Goal: Task Accomplishment & Management: Complete application form

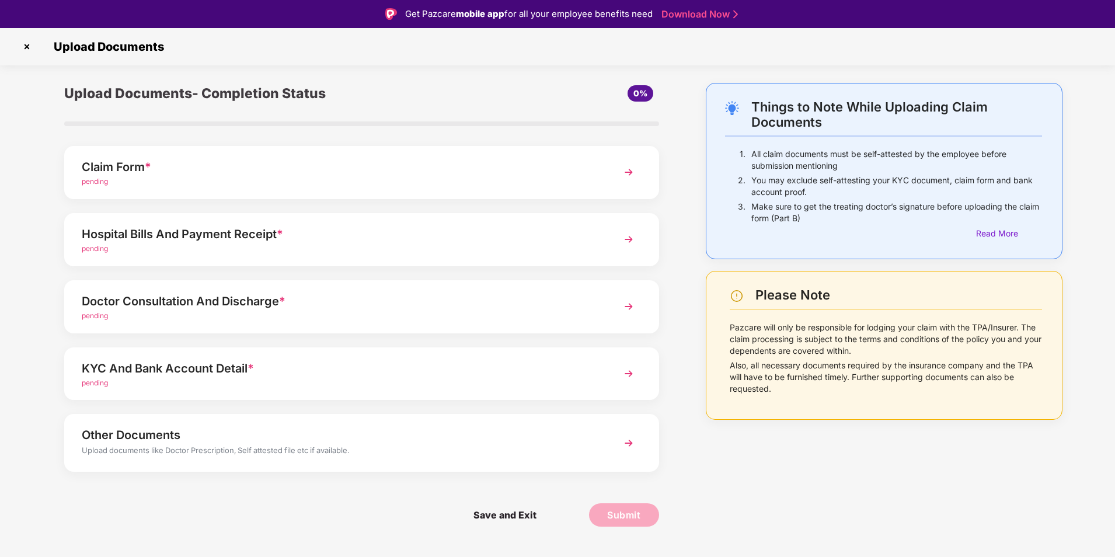
click at [114, 165] on div "Claim Form *" at bounding box center [338, 167] width 513 height 19
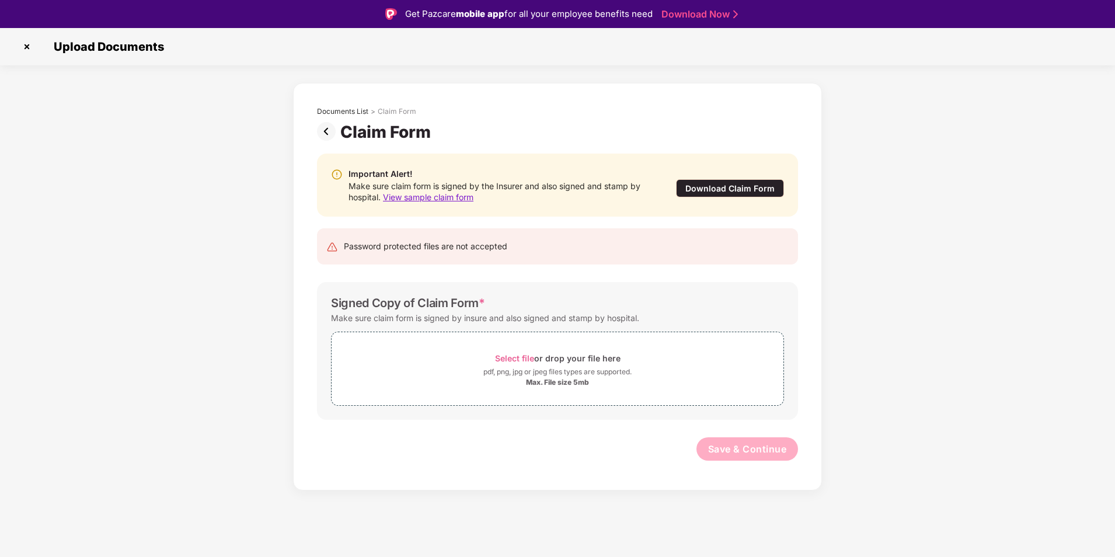
click at [726, 193] on div "Download Claim Form" at bounding box center [730, 188] width 108 height 18
click at [569, 381] on div "Max. File size 5mb" at bounding box center [557, 382] width 63 height 9
click at [557, 394] on span "Select file or drop your file here pdf, png, jpg or jpeg files types are suppor…" at bounding box center [558, 368] width 452 height 55
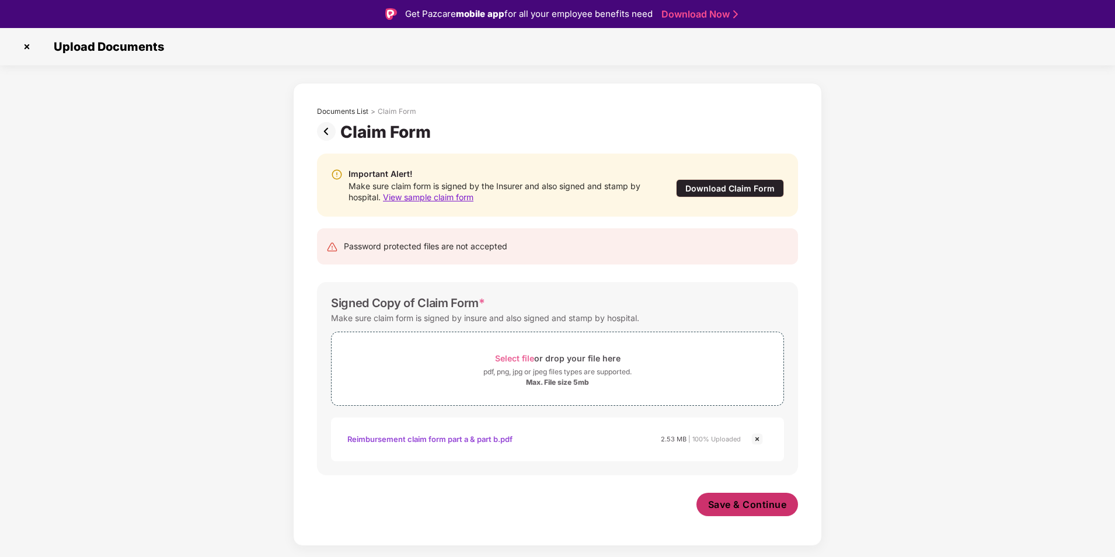
click at [725, 511] on span "Save & Continue" at bounding box center [747, 504] width 79 height 13
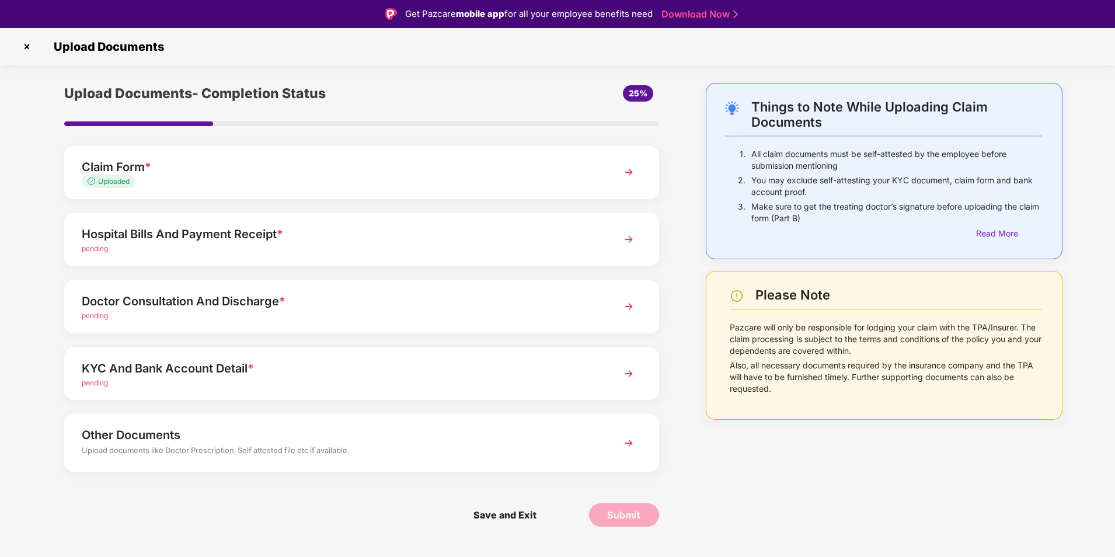
click at [107, 236] on div "Hospital Bills And Payment Receipt *" at bounding box center [338, 234] width 513 height 19
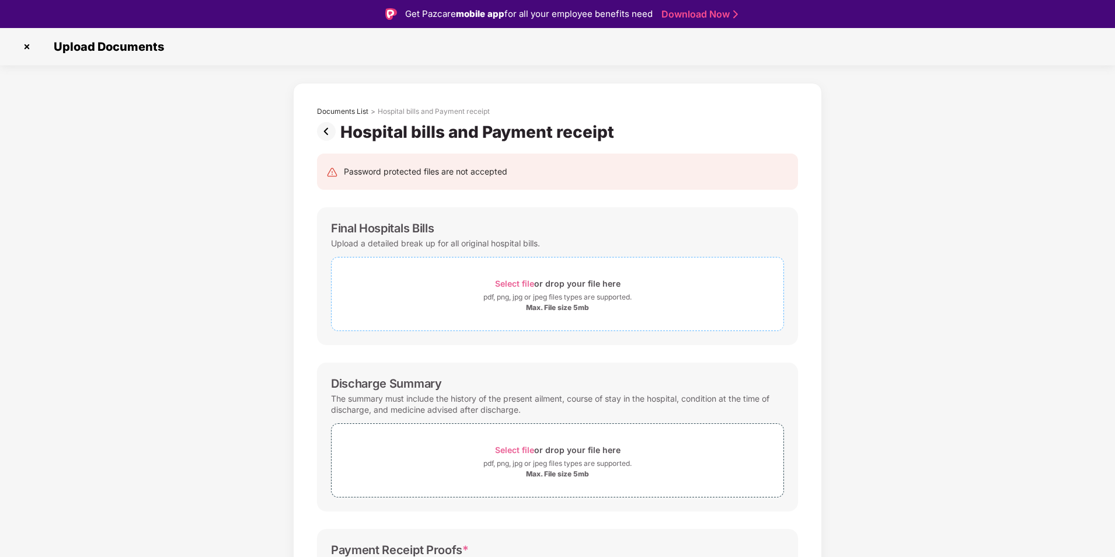
click at [516, 295] on div "pdf, png, jpg or jpeg files types are supported." at bounding box center [557, 297] width 148 height 12
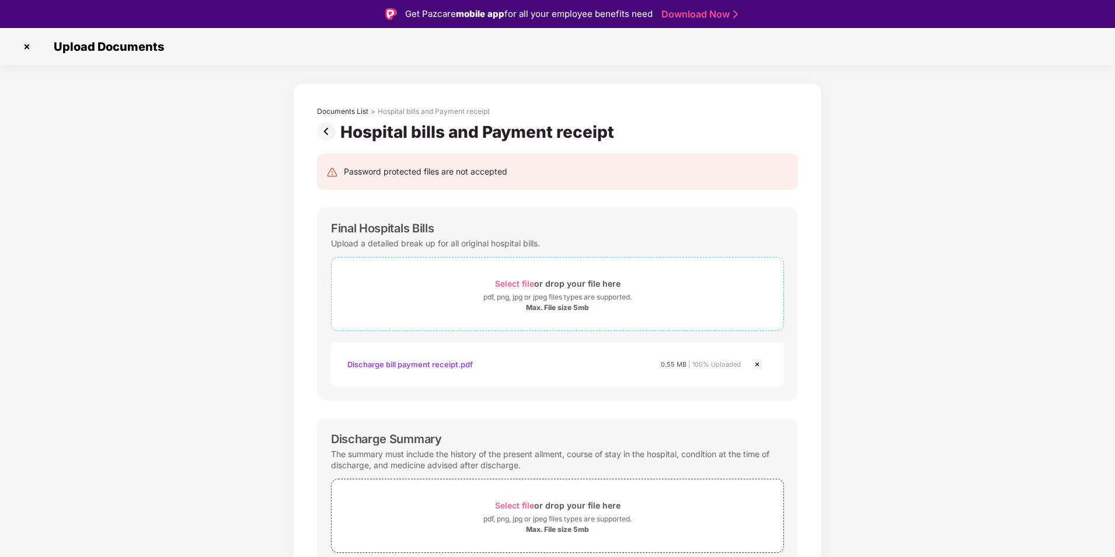
click at [529, 285] on span "Select file" at bounding box center [514, 284] width 39 height 10
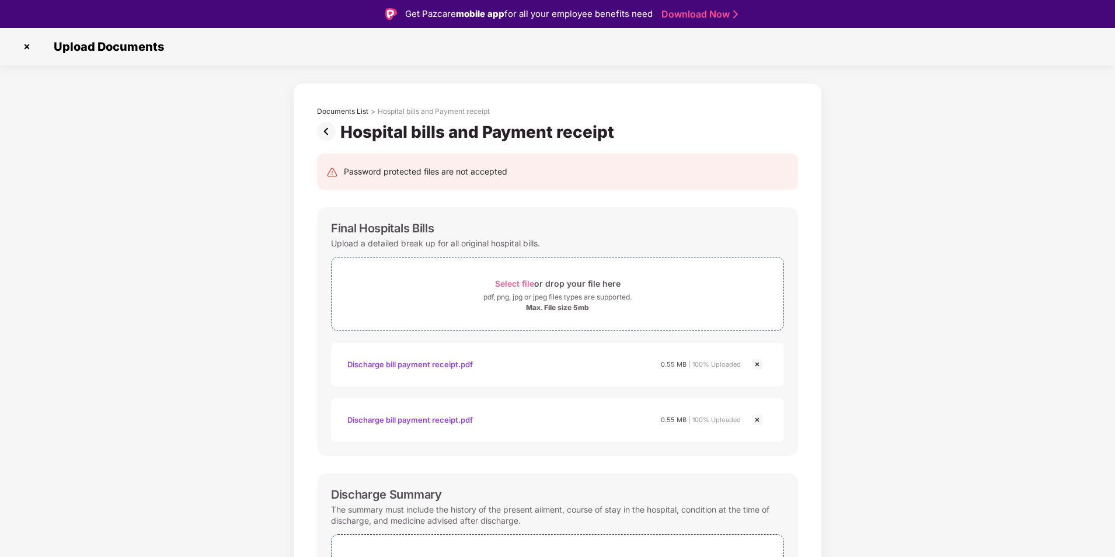
scroll to position [263, 0]
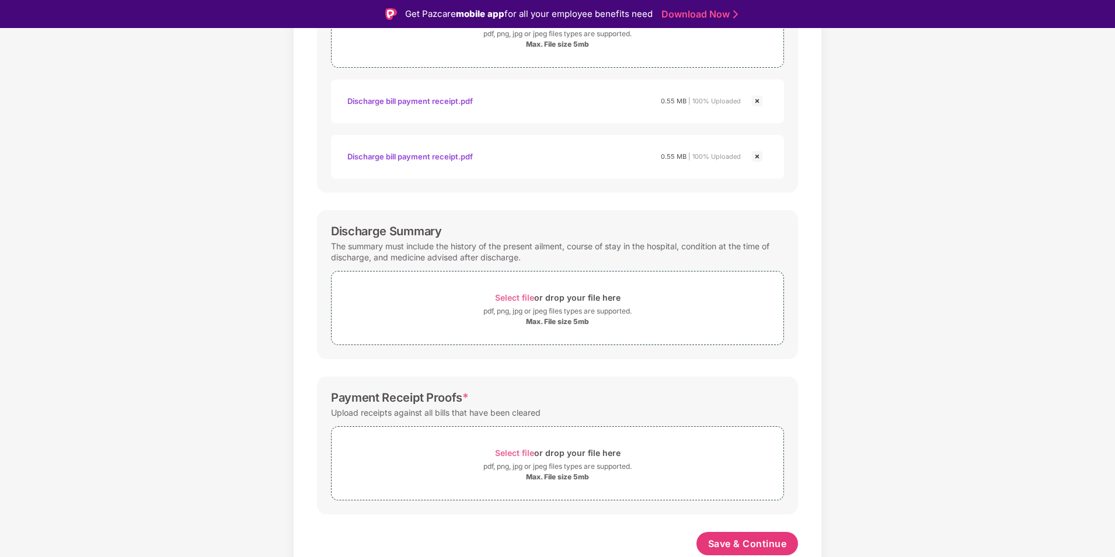
click at [760, 100] on img at bounding box center [757, 101] width 14 height 14
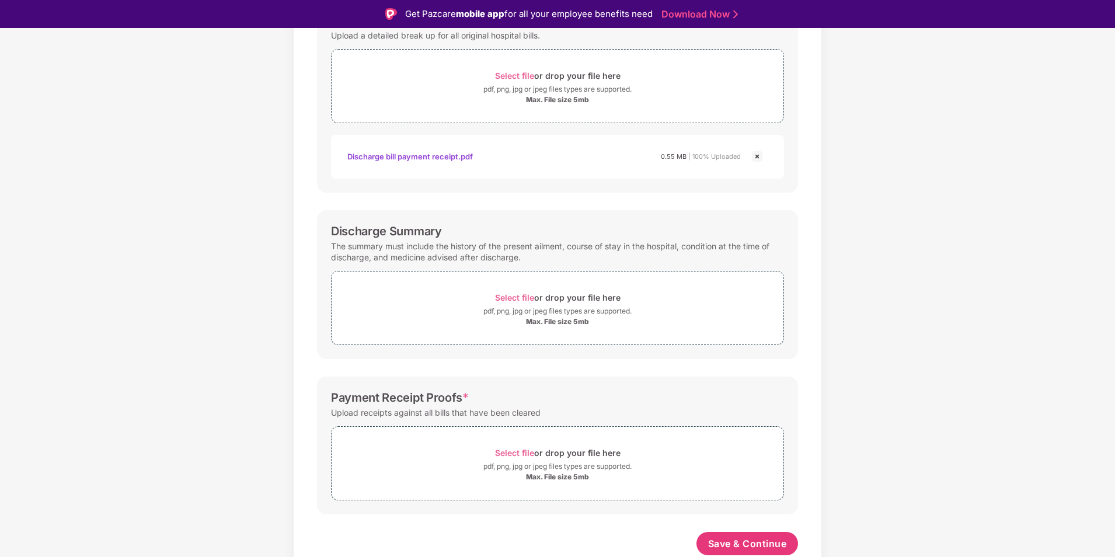
scroll to position [0, 0]
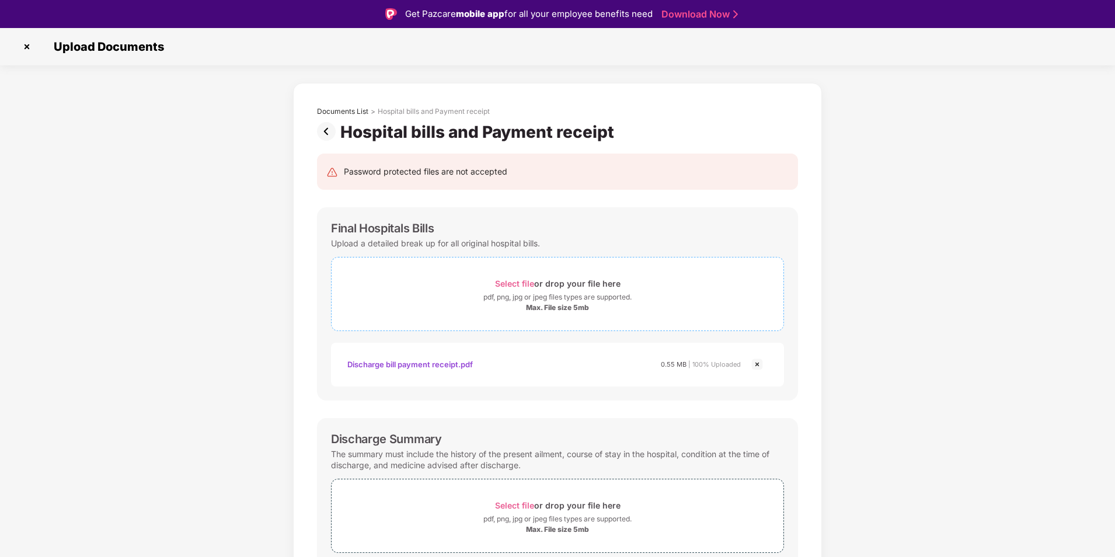
click at [462, 293] on div "pdf, png, jpg or jpeg files types are supported." at bounding box center [558, 297] width 452 height 12
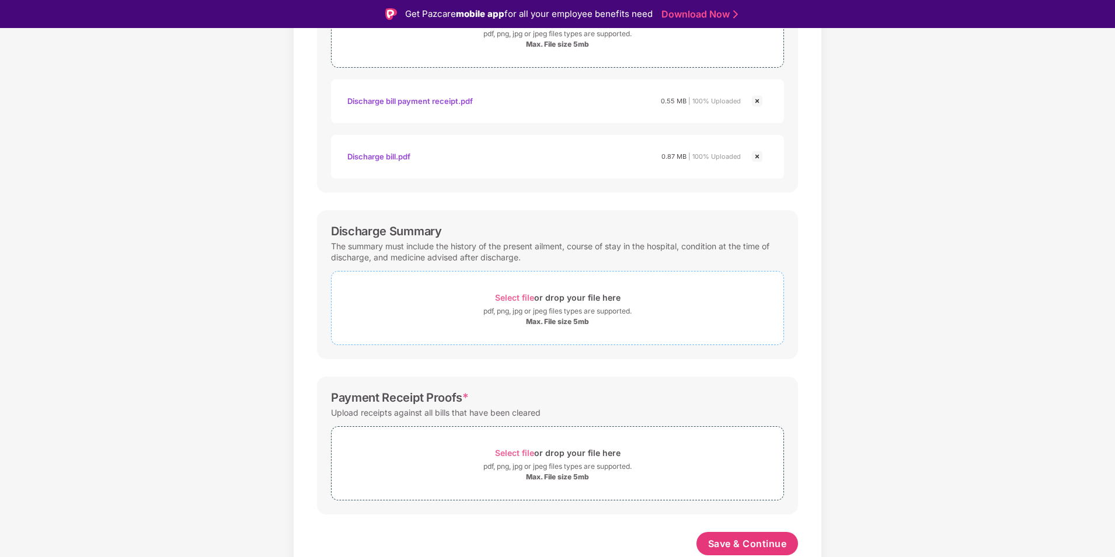
scroll to position [263, 0]
click at [498, 301] on span "Select file" at bounding box center [514, 298] width 39 height 10
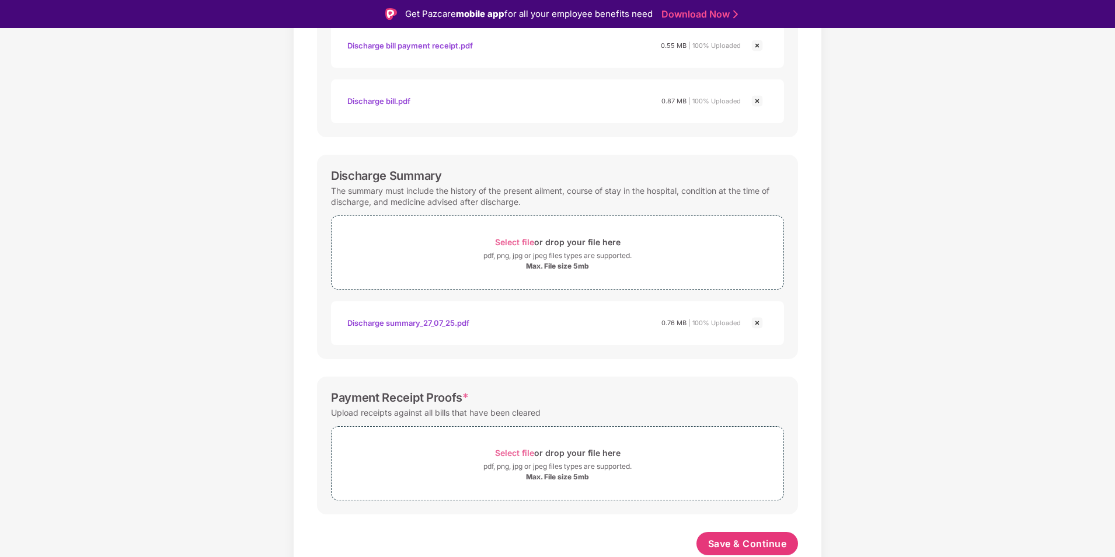
scroll to position [319, 0]
click at [526, 458] on span "Select file" at bounding box center [514, 453] width 39 height 10
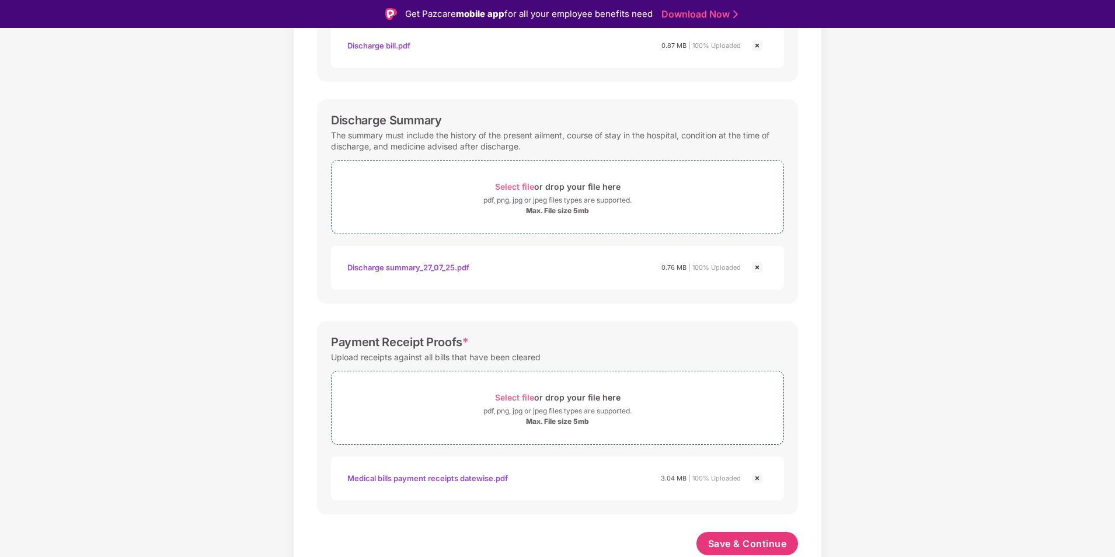
scroll to position [0, 0]
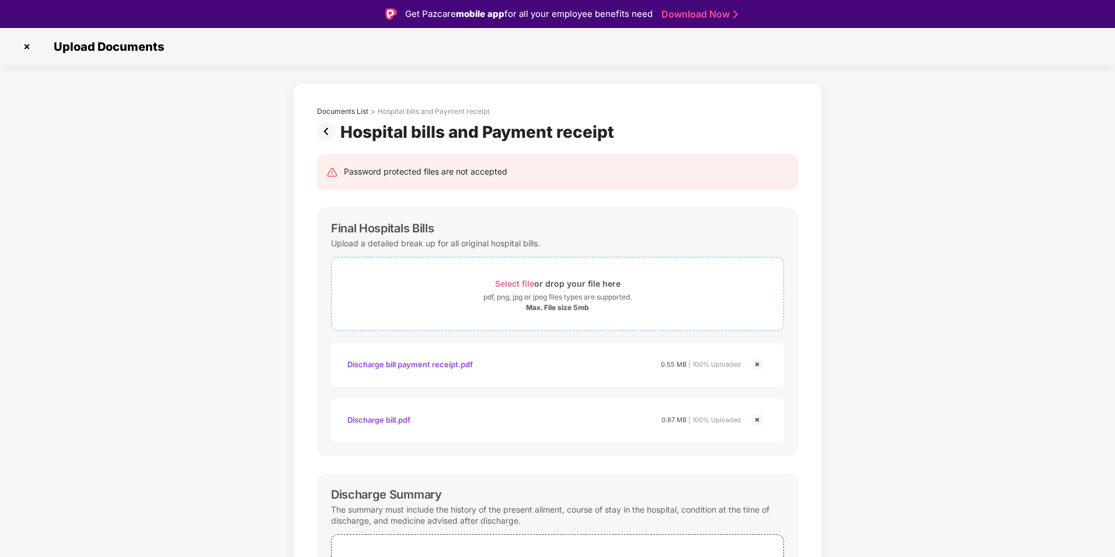
click at [525, 281] on span "Select file" at bounding box center [514, 284] width 39 height 10
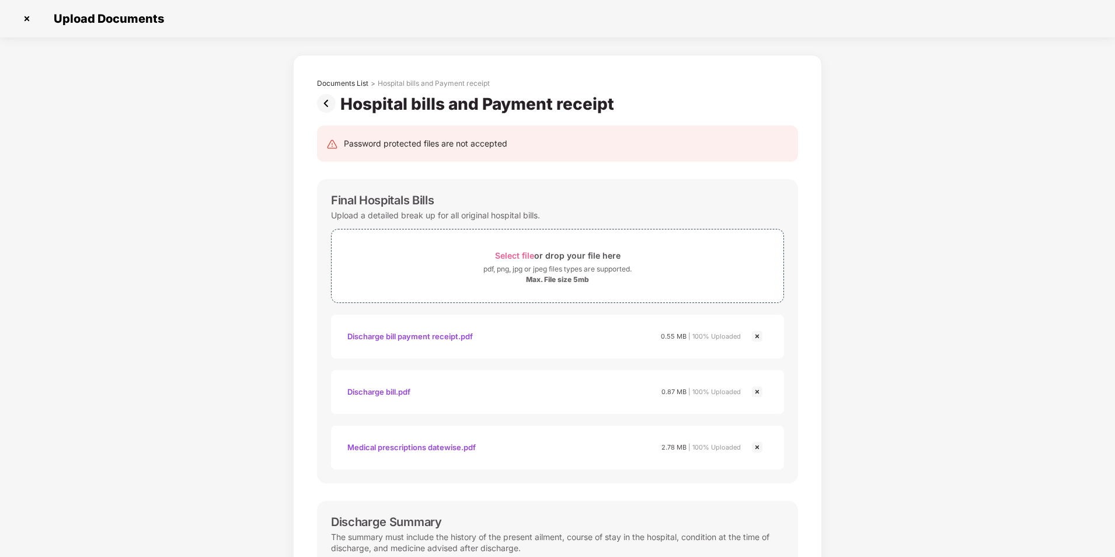
click at [754, 444] on img at bounding box center [757, 447] width 14 height 14
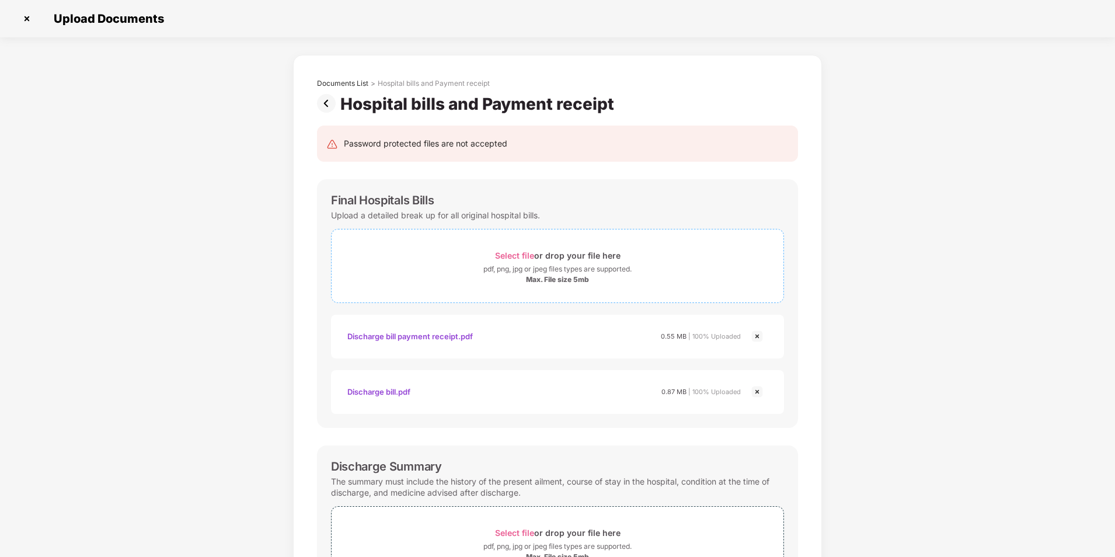
click at [568, 281] on div "Max. File size 5mb" at bounding box center [557, 279] width 63 height 9
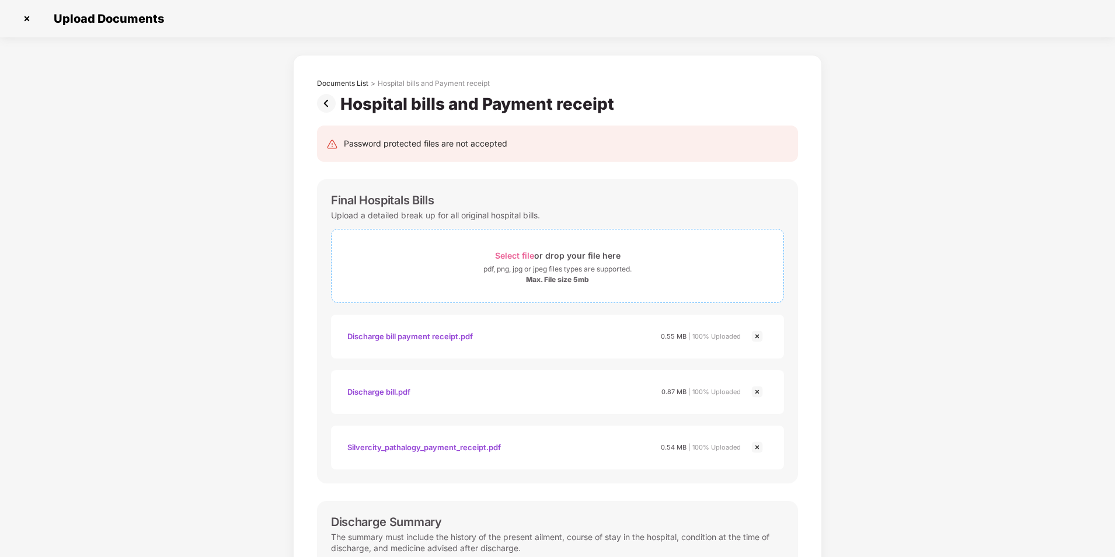
click at [523, 272] on div "pdf, png, jpg or jpeg files types are supported." at bounding box center [557, 269] width 148 height 12
click at [514, 255] on span "Select file" at bounding box center [514, 255] width 39 height 10
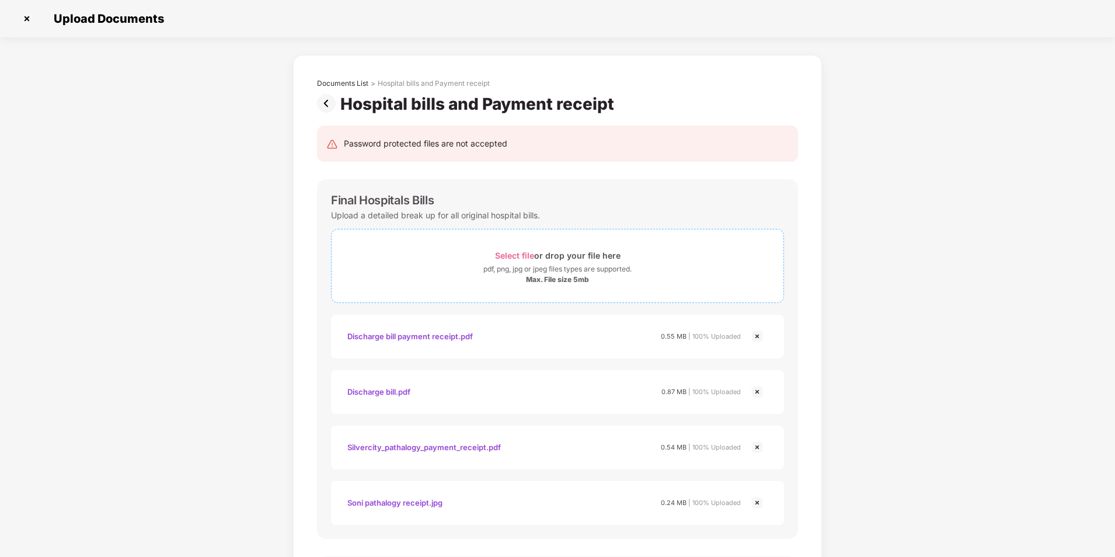
click at [496, 279] on div "Max. File size 5mb" at bounding box center [558, 279] width 452 height 9
click at [758, 503] on img at bounding box center [757, 503] width 14 height 14
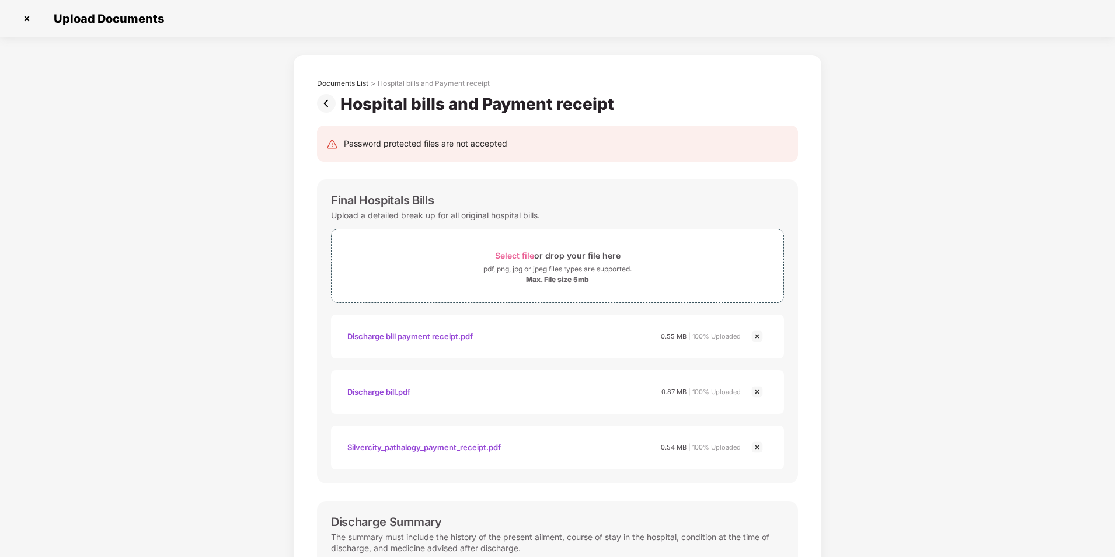
click at [757, 450] on img at bounding box center [757, 447] width 14 height 14
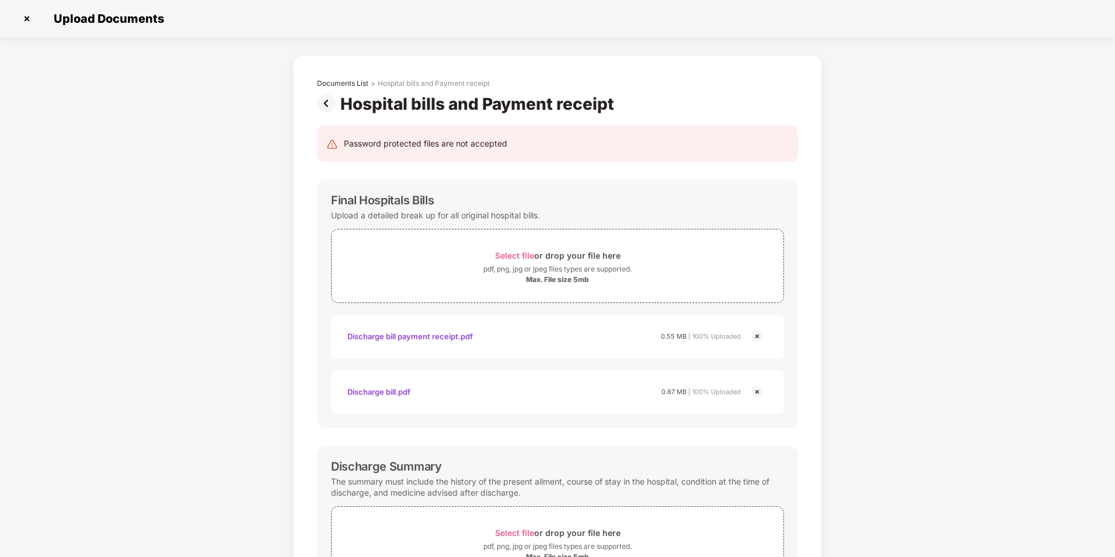
scroll to position [374, 0]
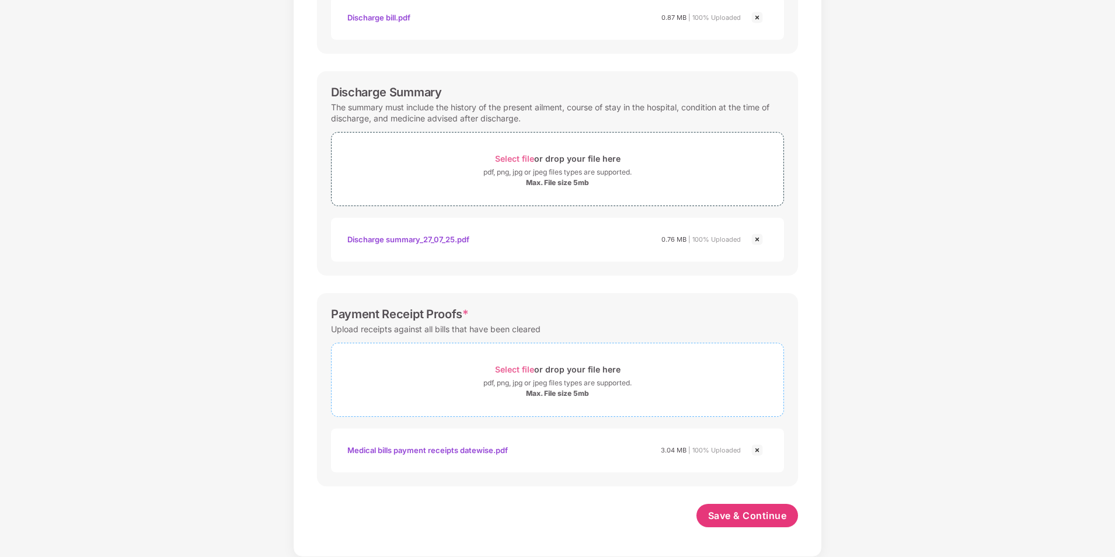
click at [509, 364] on div "Select file or drop your file here" at bounding box center [558, 369] width 126 height 16
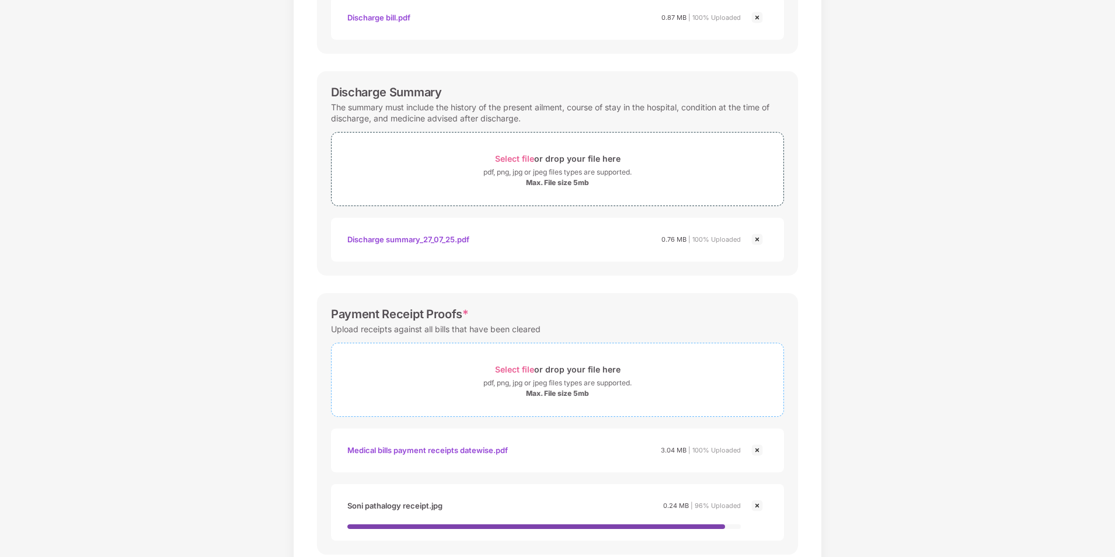
click at [510, 373] on span "Select file" at bounding box center [514, 369] width 39 height 10
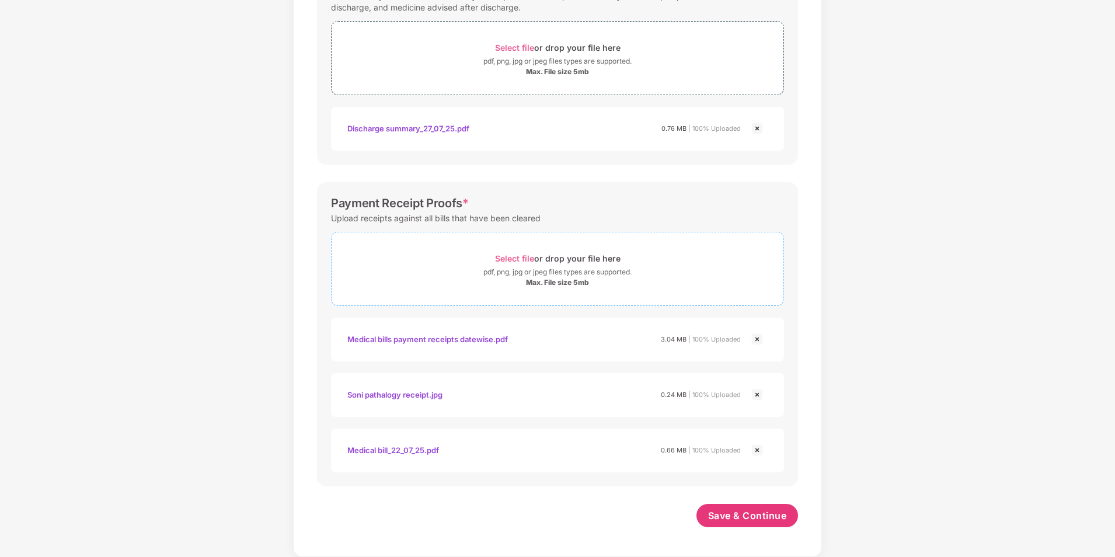
click at [526, 258] on span "Select file" at bounding box center [514, 258] width 39 height 10
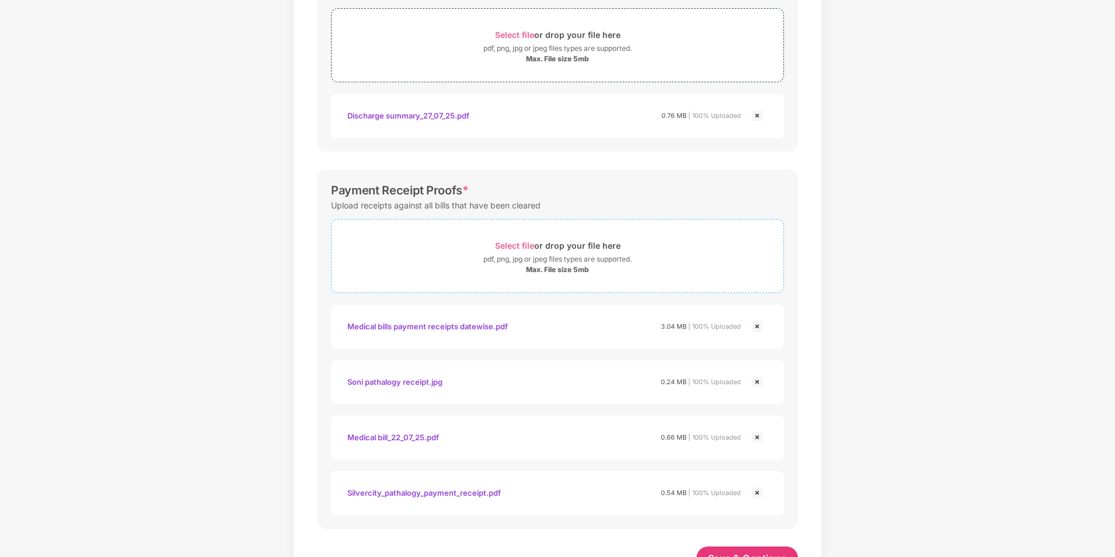
click at [526, 250] on span "Select file" at bounding box center [514, 246] width 39 height 10
click at [514, 239] on div "Select file or drop your file here" at bounding box center [558, 246] width 126 height 16
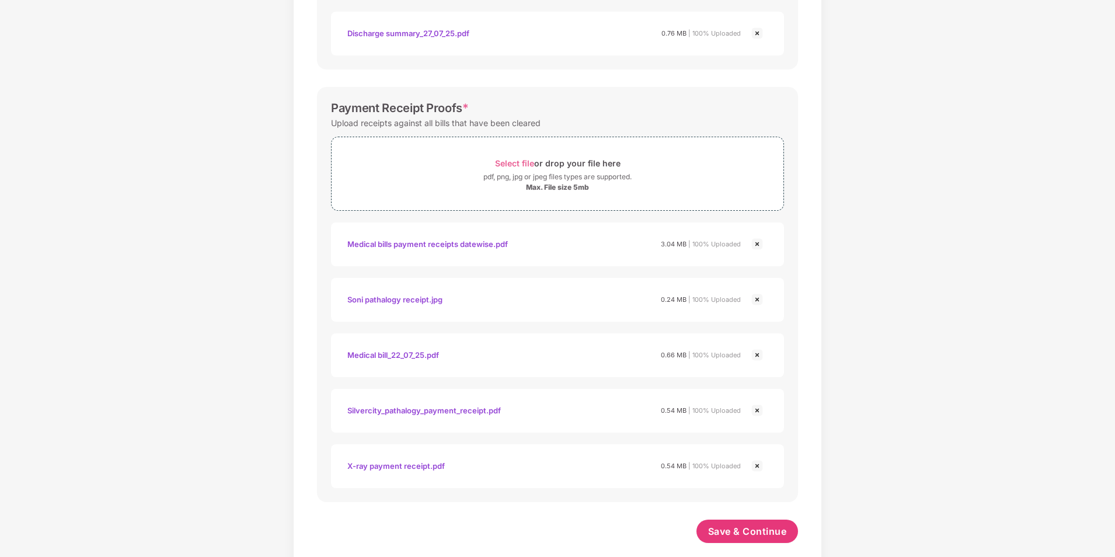
scroll to position [596, 0]
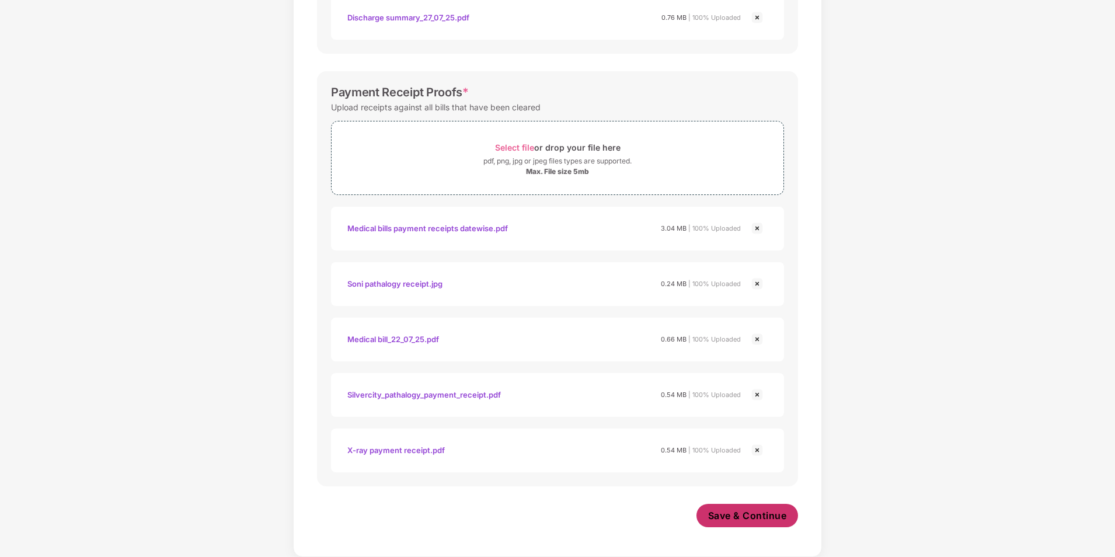
click at [741, 512] on span "Save & Continue" at bounding box center [747, 515] width 79 height 13
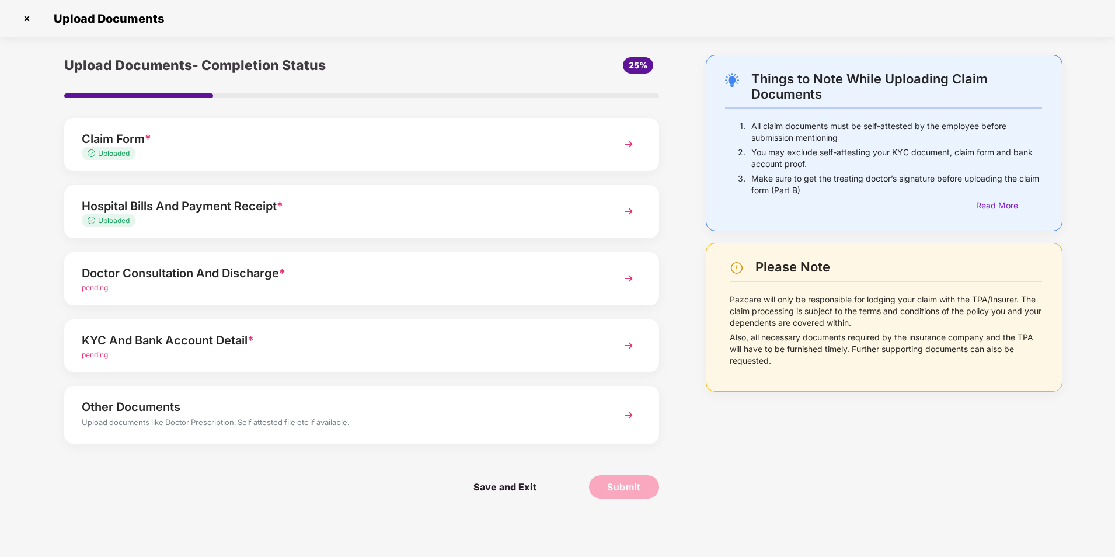
click at [627, 214] on img at bounding box center [628, 211] width 21 height 21
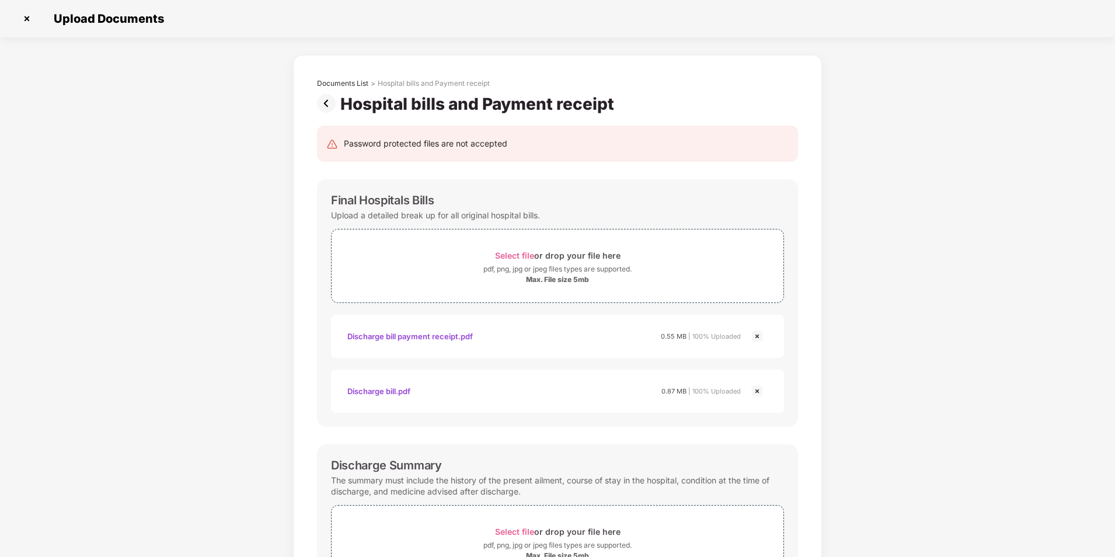
click at [27, 22] on img at bounding box center [27, 18] width 19 height 19
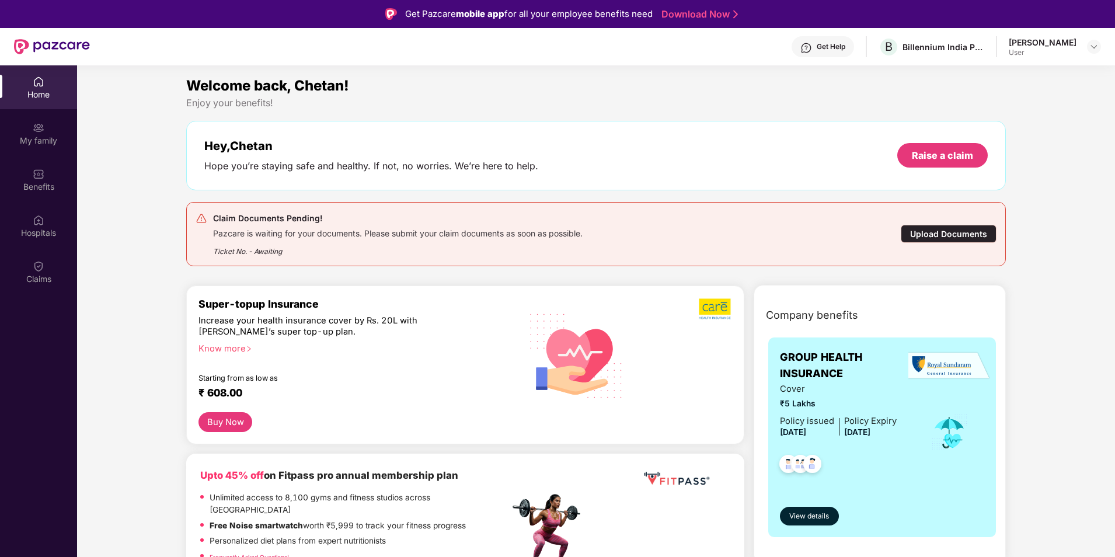
scroll to position [488, 0]
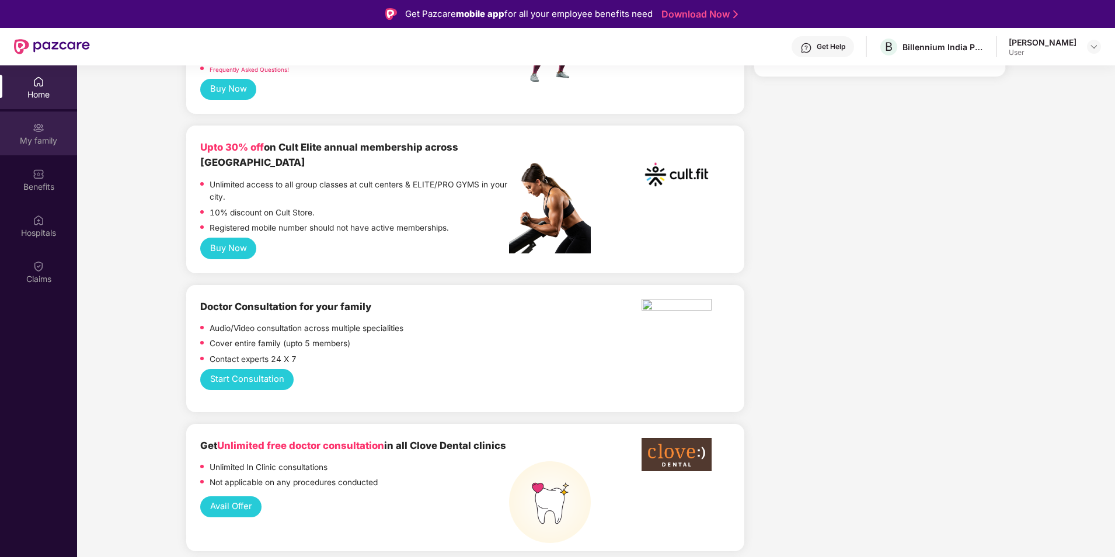
click at [50, 127] on div "My family" at bounding box center [38, 134] width 77 height 44
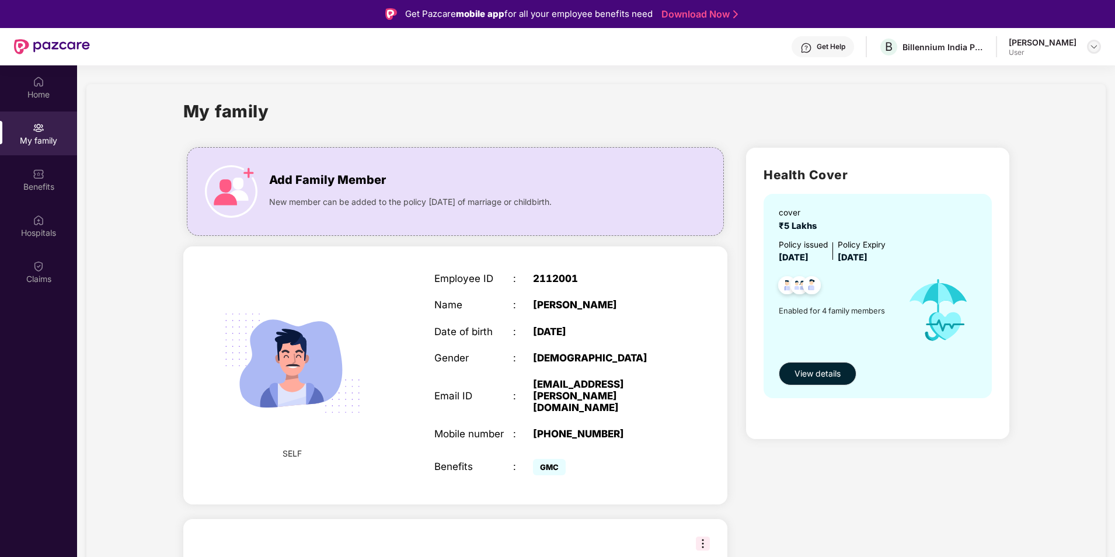
click at [1096, 40] on div at bounding box center [1094, 47] width 14 height 14
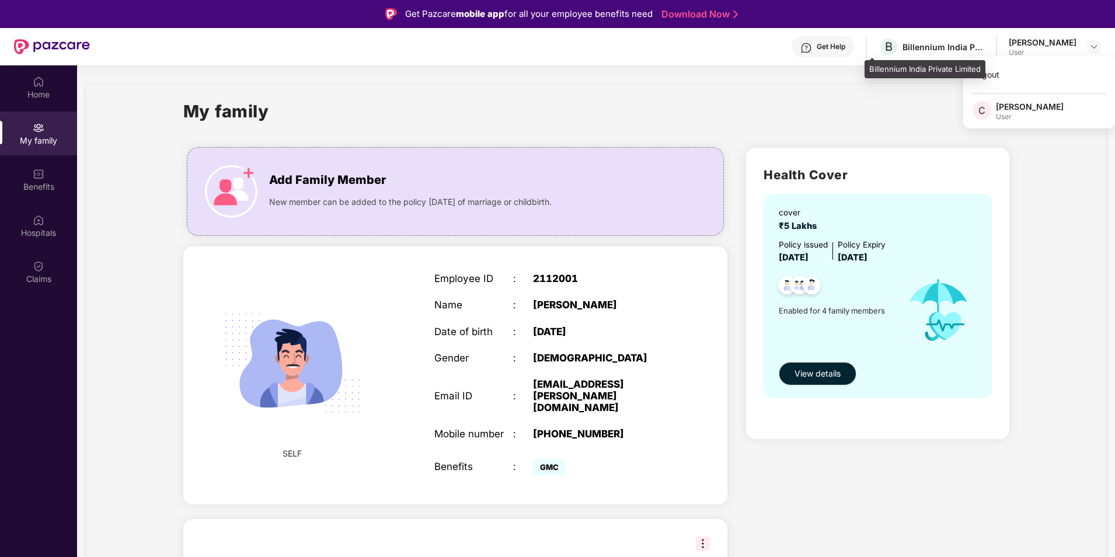
click at [919, 53] on div "B Billennium India Private Limited" at bounding box center [932, 47] width 106 height 20
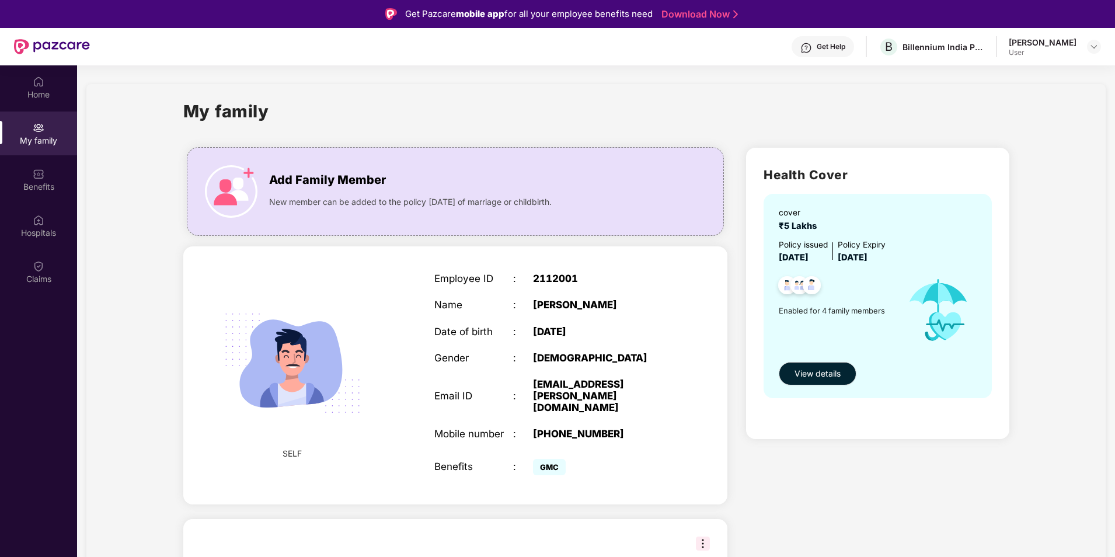
click at [39, 137] on div "My family" at bounding box center [38, 141] width 77 height 12
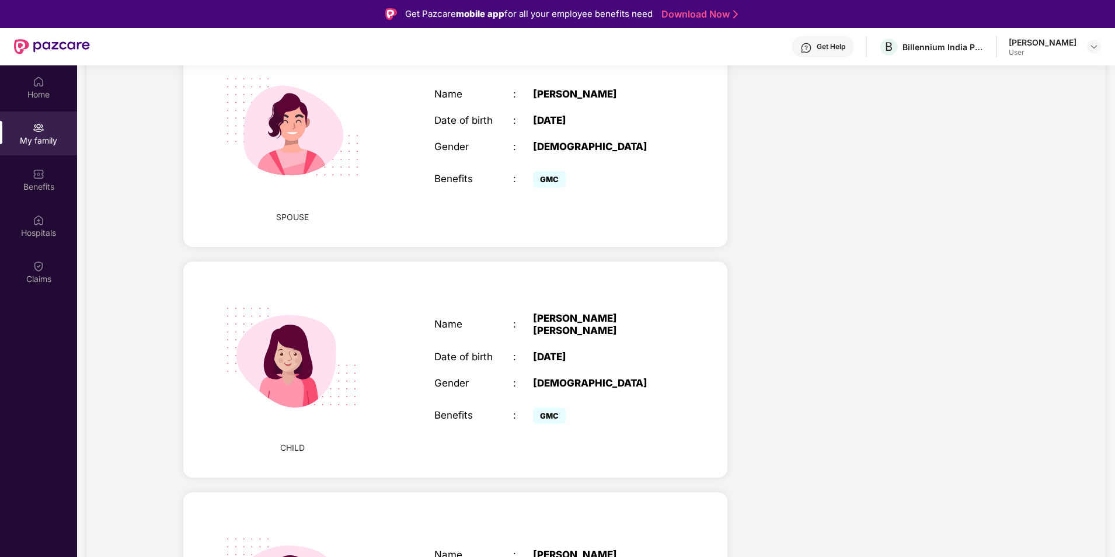
click at [318, 360] on img at bounding box center [292, 357] width 168 height 168
click at [537, 371] on div "Name : Yashasvi Chetan Chunekar Date of birth : 12 Aug 2024 Gender : FEMALE Ben…" at bounding box center [553, 370] width 260 height 144
click at [570, 409] on div "GMC" at bounding box center [553, 415] width 41 height 12
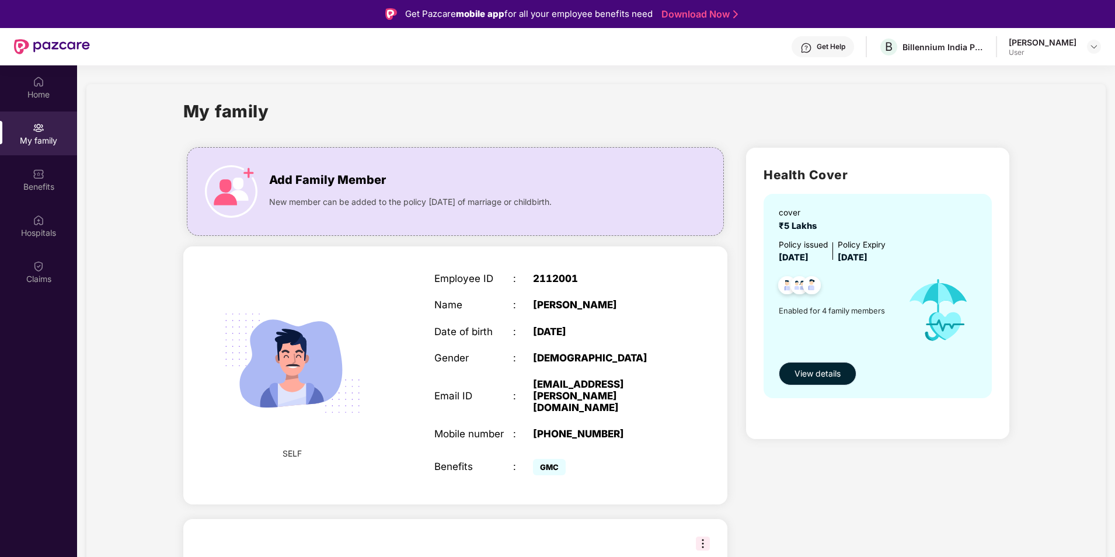
click at [811, 377] on span "View details" at bounding box center [818, 373] width 46 height 13
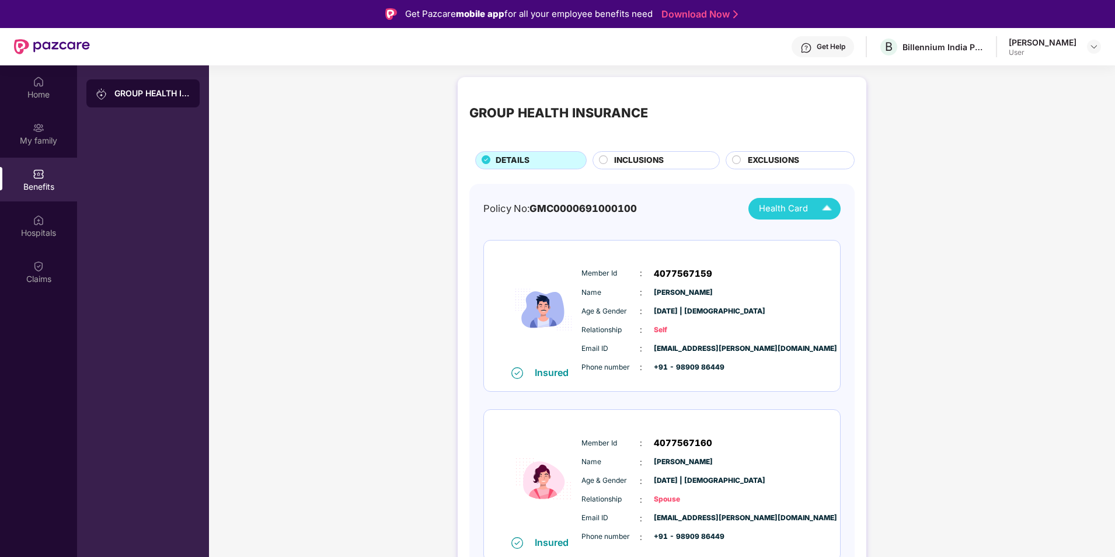
click at [777, 212] on span "Health Card" at bounding box center [783, 208] width 49 height 13
click at [870, 308] on img at bounding box center [874, 305] width 9 height 9
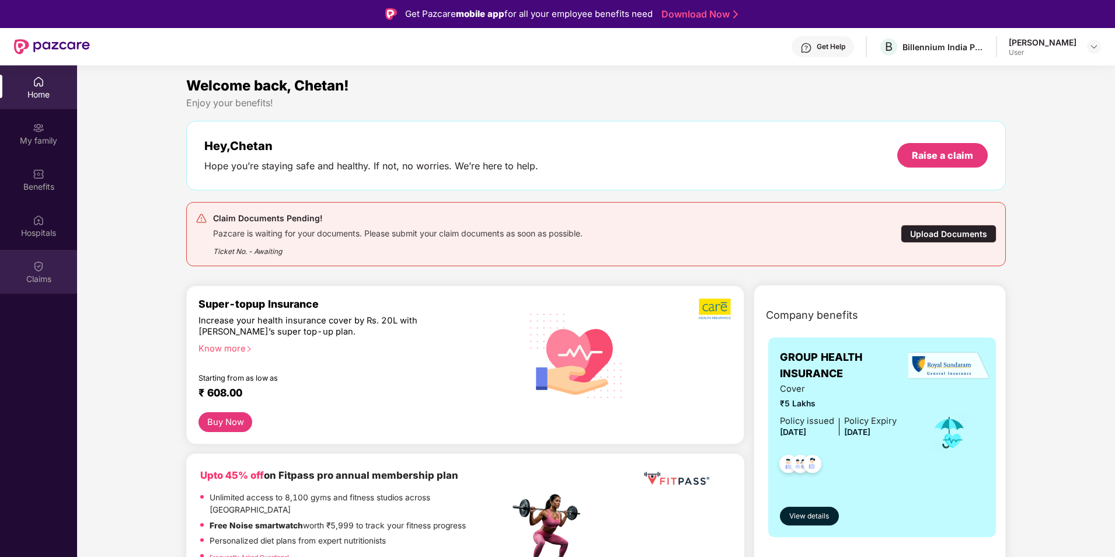
click at [37, 286] on div "Claims" at bounding box center [38, 272] width 77 height 44
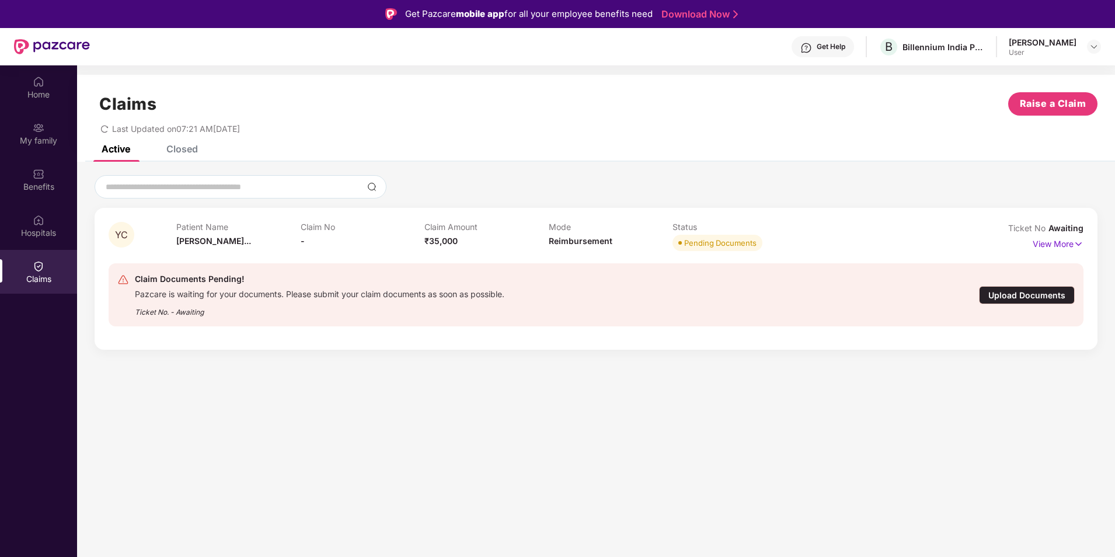
click at [1024, 291] on div "Upload Documents" at bounding box center [1027, 295] width 96 height 18
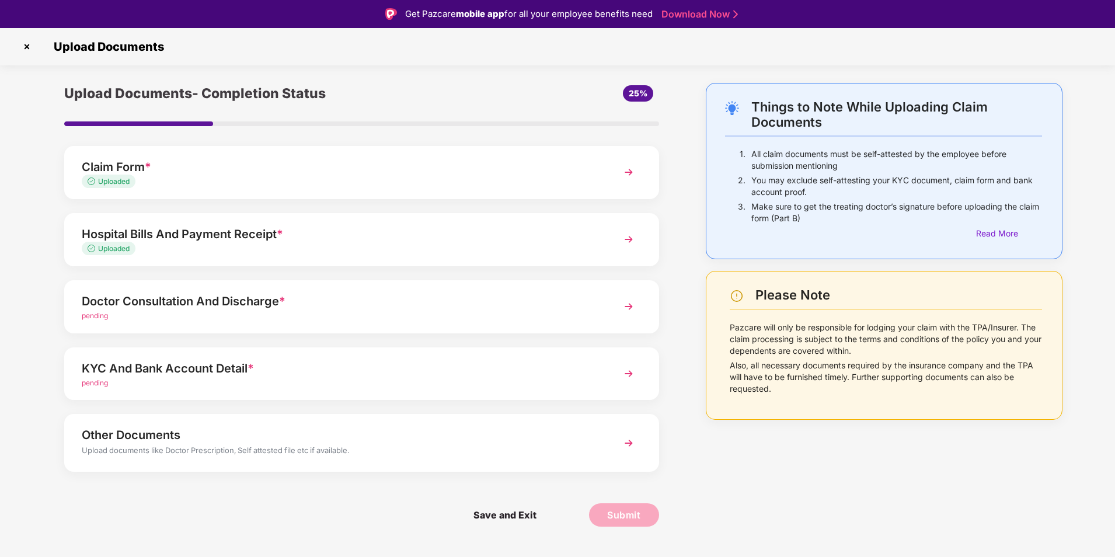
click at [229, 314] on div "pending" at bounding box center [338, 316] width 513 height 11
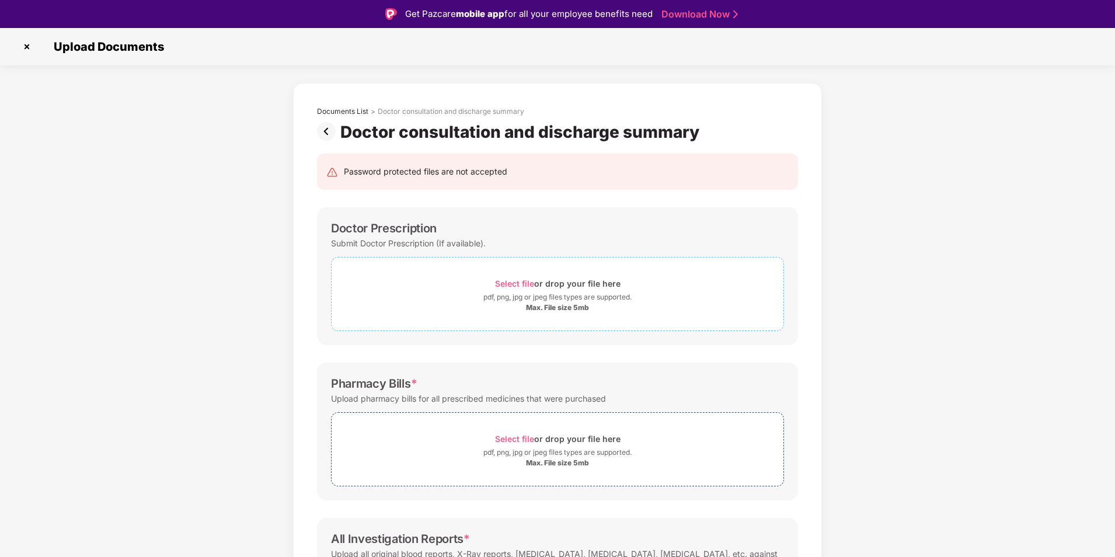
click at [503, 280] on span "Select file" at bounding box center [514, 284] width 39 height 10
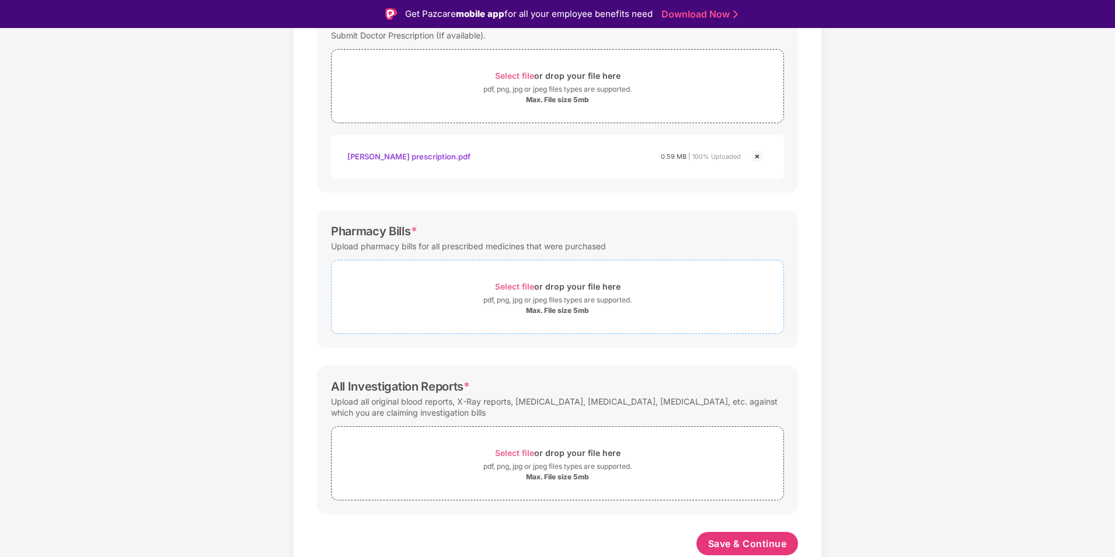
scroll to position [208, 0]
click at [519, 286] on span "Select file" at bounding box center [514, 286] width 39 height 10
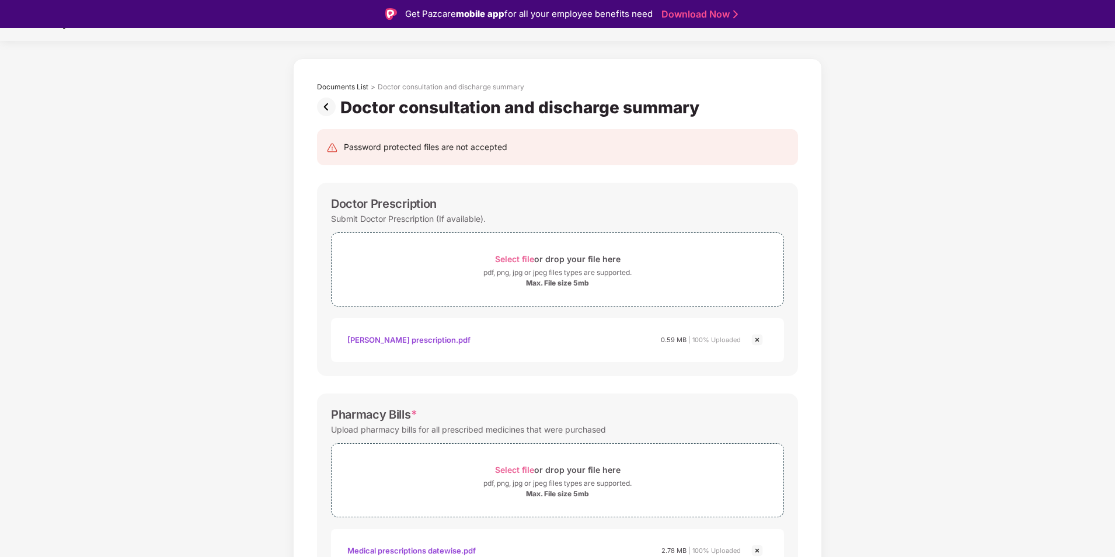
scroll to position [0, 0]
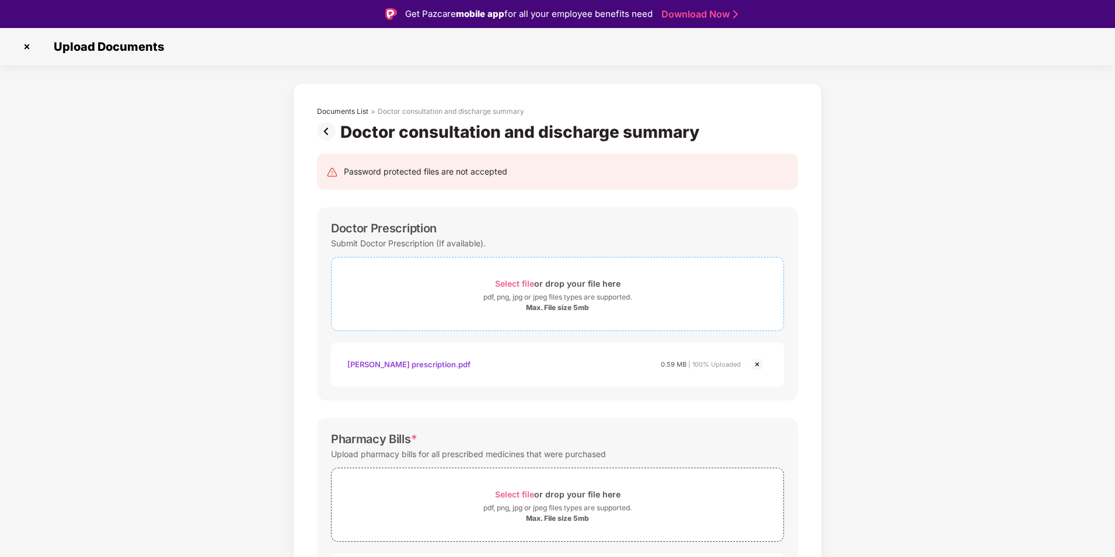
click at [500, 281] on span "Select file" at bounding box center [514, 284] width 39 height 10
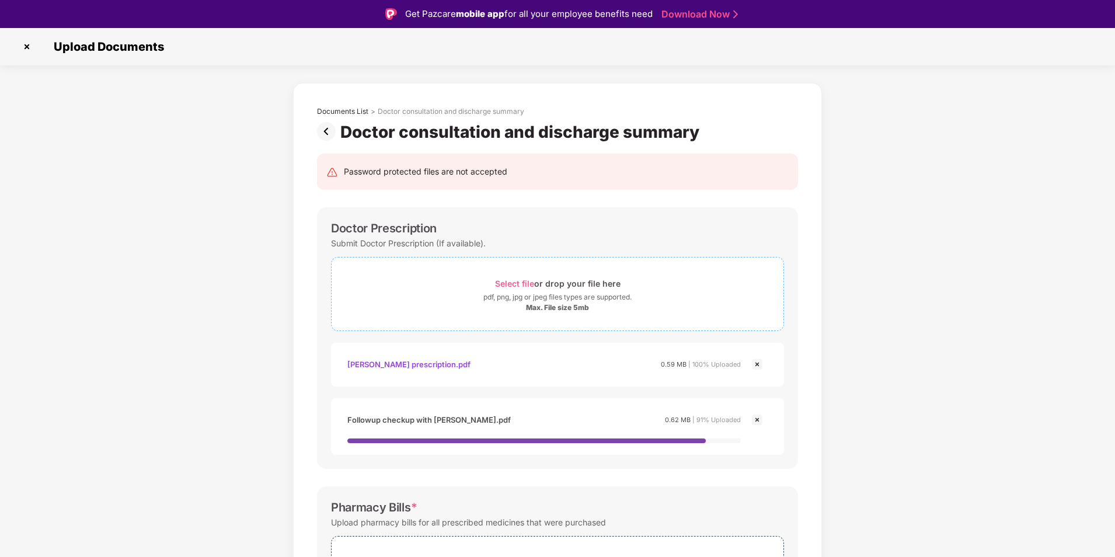
click at [506, 287] on span "Select file" at bounding box center [514, 284] width 39 height 10
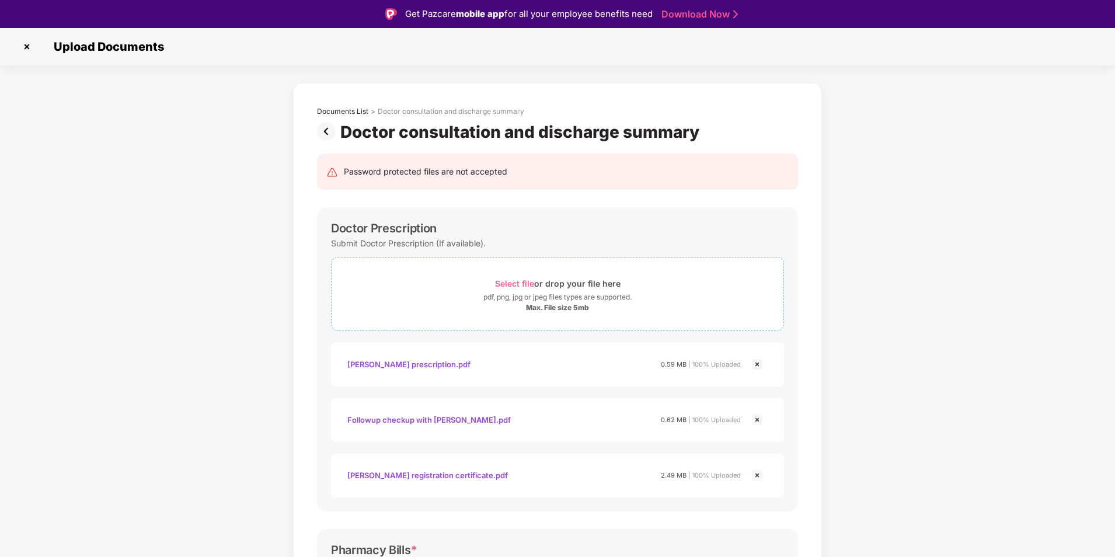
click at [520, 280] on span "Select file" at bounding box center [514, 284] width 39 height 10
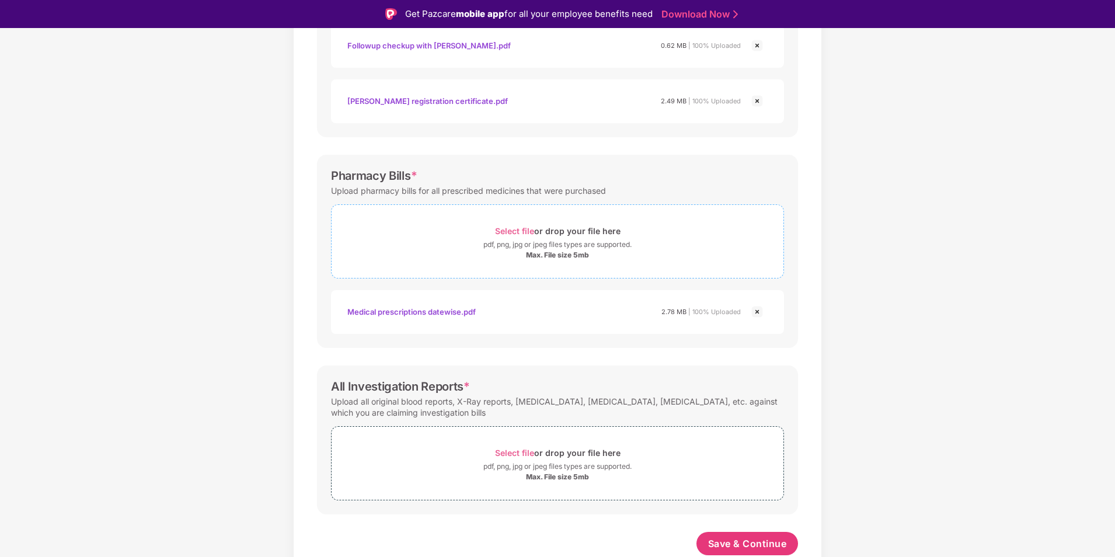
click at [509, 234] on span "Select file" at bounding box center [514, 231] width 39 height 10
click at [513, 236] on div "Select file or drop your file here" at bounding box center [558, 231] width 126 height 16
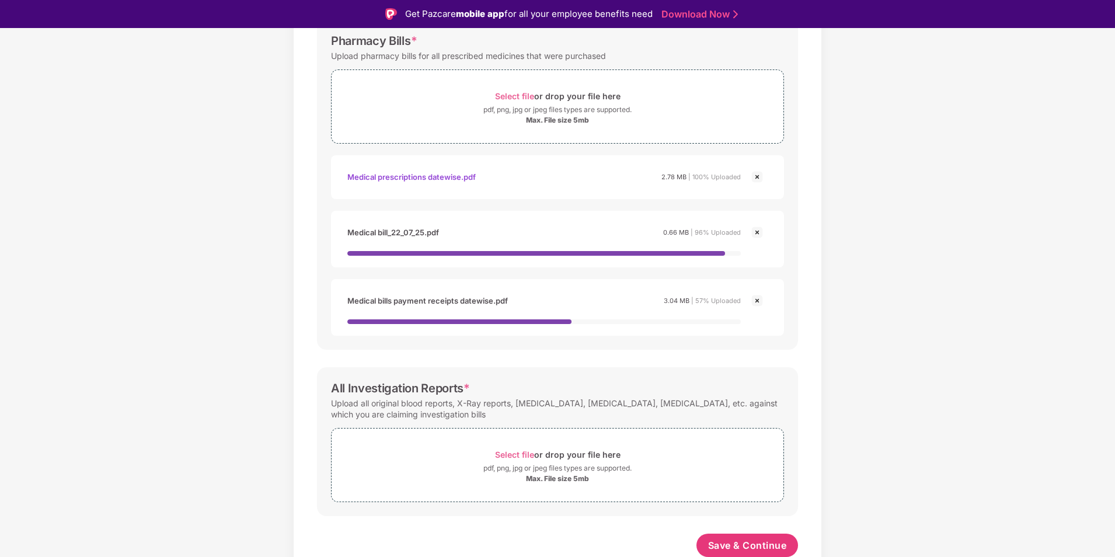
scroll to position [511, 0]
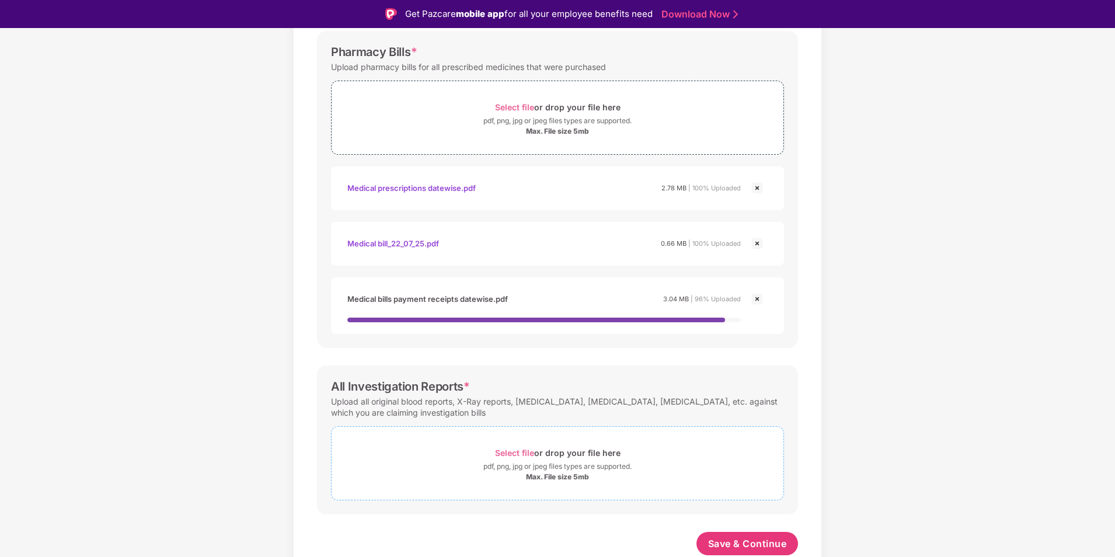
click at [505, 451] on span "Select file" at bounding box center [514, 453] width 39 height 10
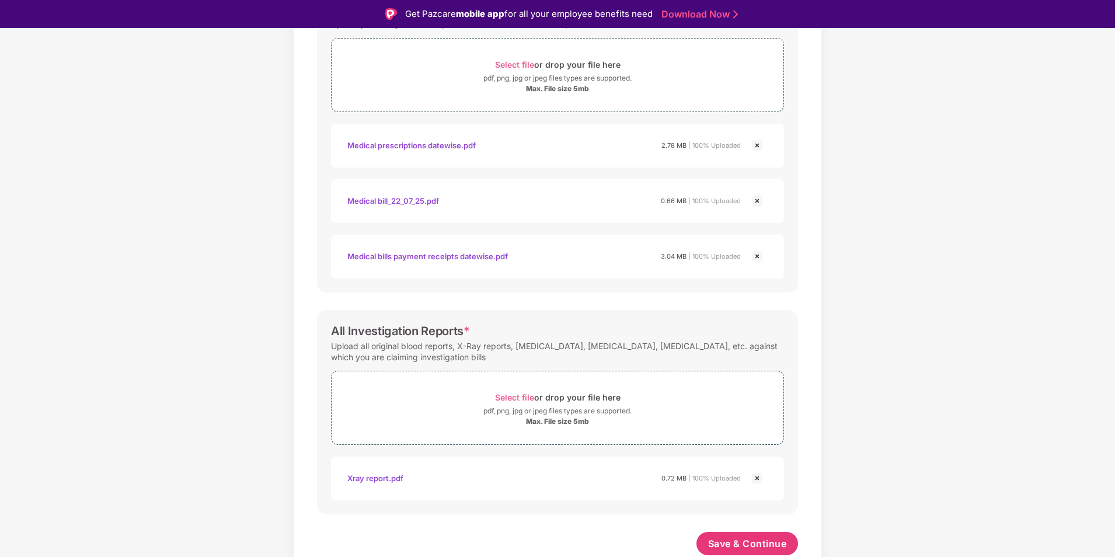
scroll to position [541, 0]
click at [701, 540] on button "Save & Continue" at bounding box center [748, 543] width 102 height 23
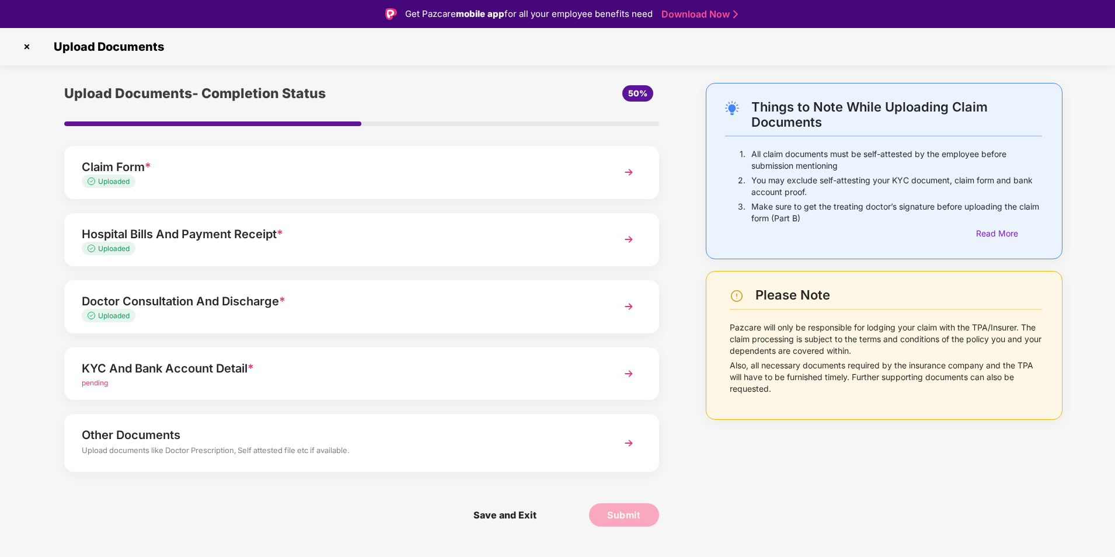
click at [562, 234] on div "Hospital Bills And Payment Receipt *" at bounding box center [338, 234] width 513 height 19
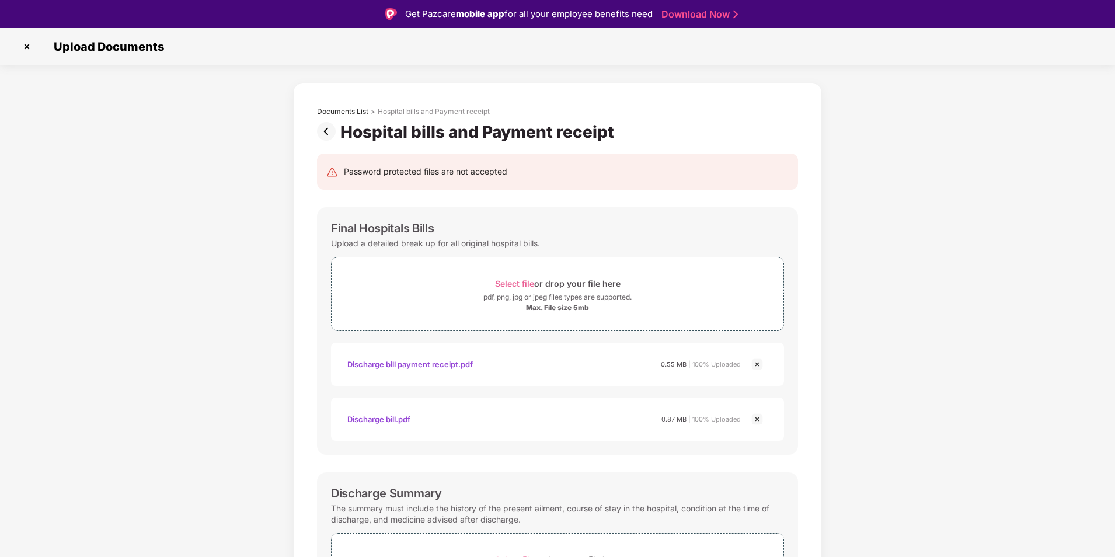
scroll to position [592, 0]
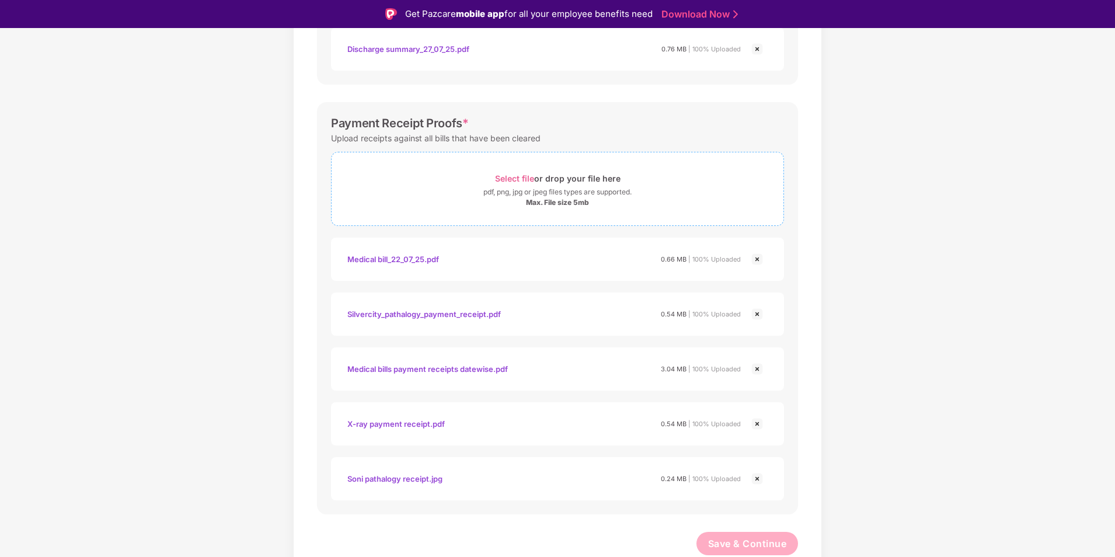
click at [518, 196] on div "pdf, png, jpg or jpeg files types are supported." at bounding box center [557, 192] width 148 height 12
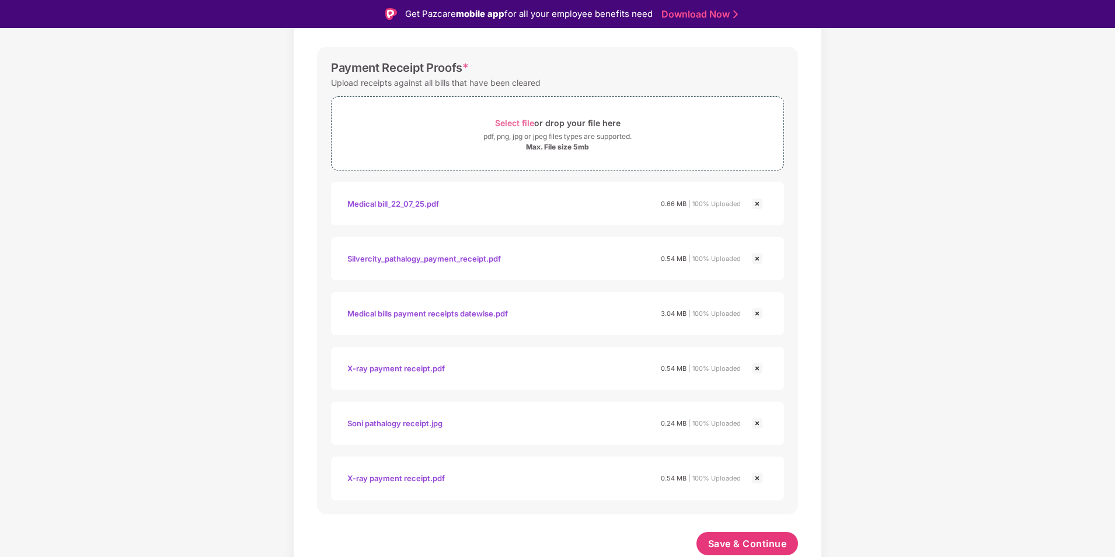
scroll to position [647, 0]
click at [512, 129] on div "Select file or drop your file here" at bounding box center [558, 123] width 126 height 16
click at [771, 547] on span "Save & Continue" at bounding box center [747, 543] width 79 height 13
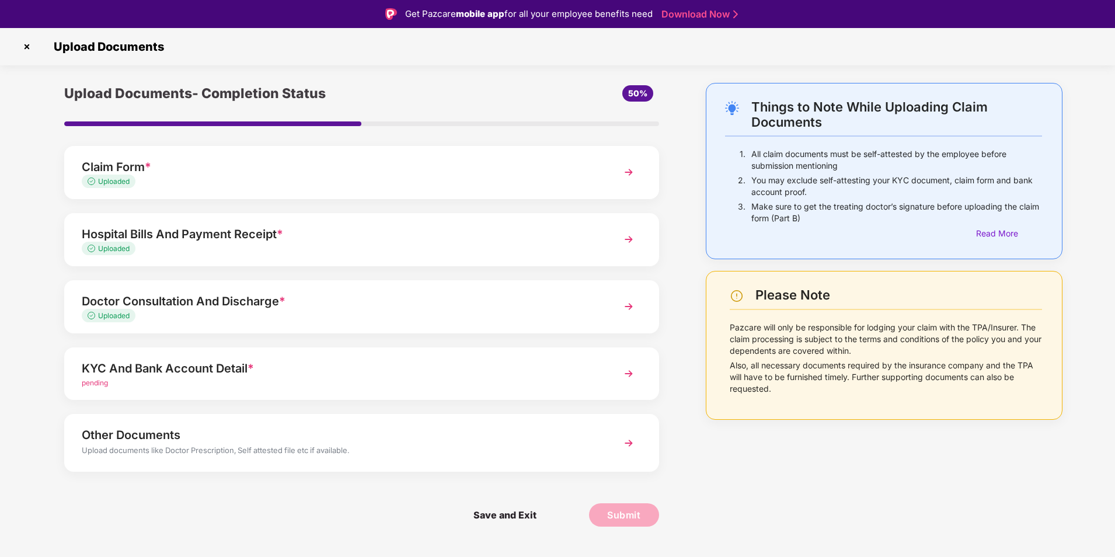
click at [149, 375] on div "KYC And Bank Account Detail *" at bounding box center [338, 368] width 513 height 19
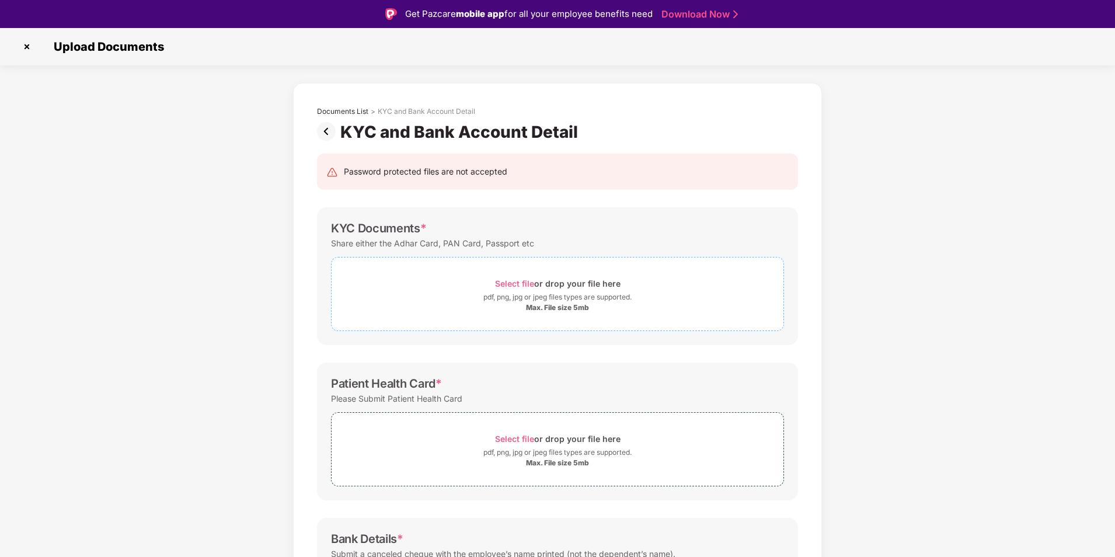
click at [523, 287] on span "Select file" at bounding box center [514, 284] width 39 height 10
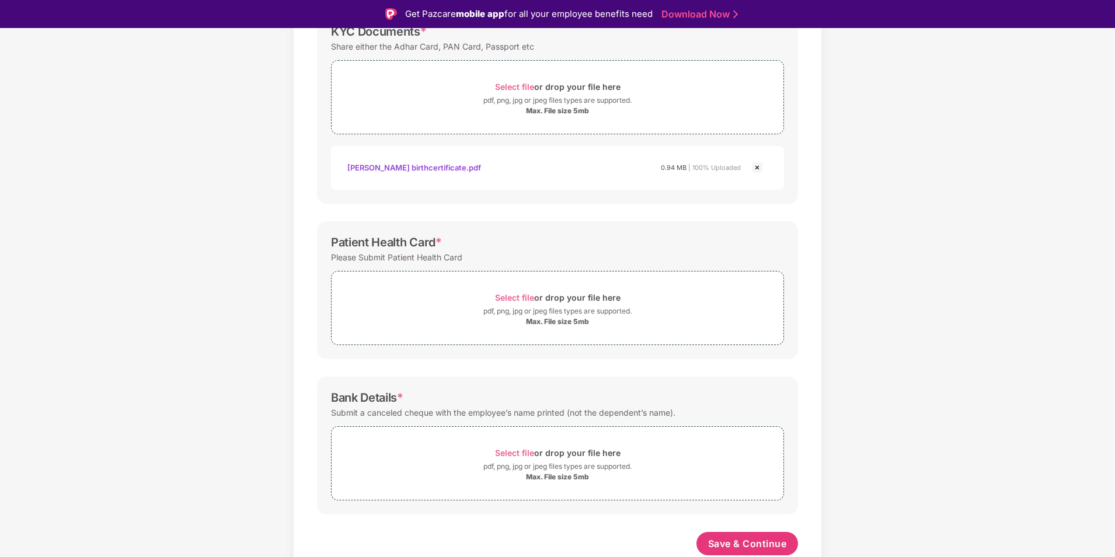
scroll to position [197, 0]
click at [530, 309] on div "pdf, png, jpg or jpeg files types are supported." at bounding box center [557, 311] width 148 height 12
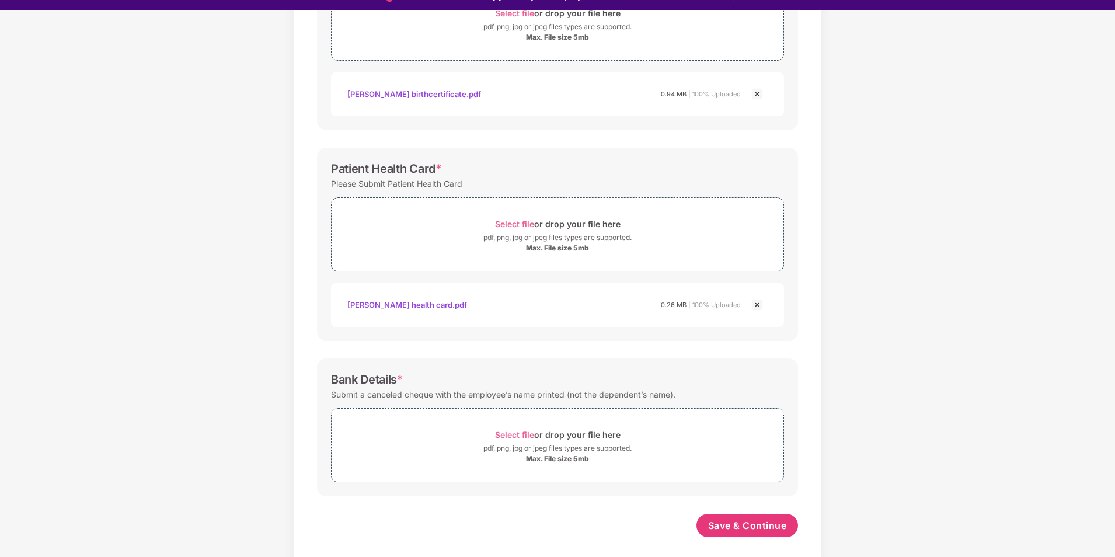
scroll to position [28, 0]
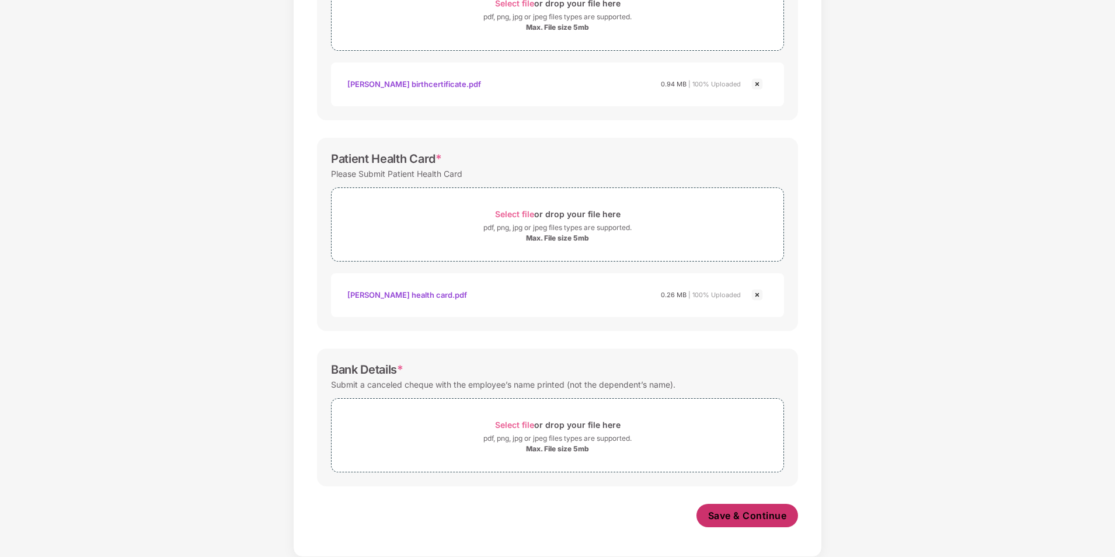
click at [716, 509] on button "Save & Continue" at bounding box center [748, 515] width 102 height 23
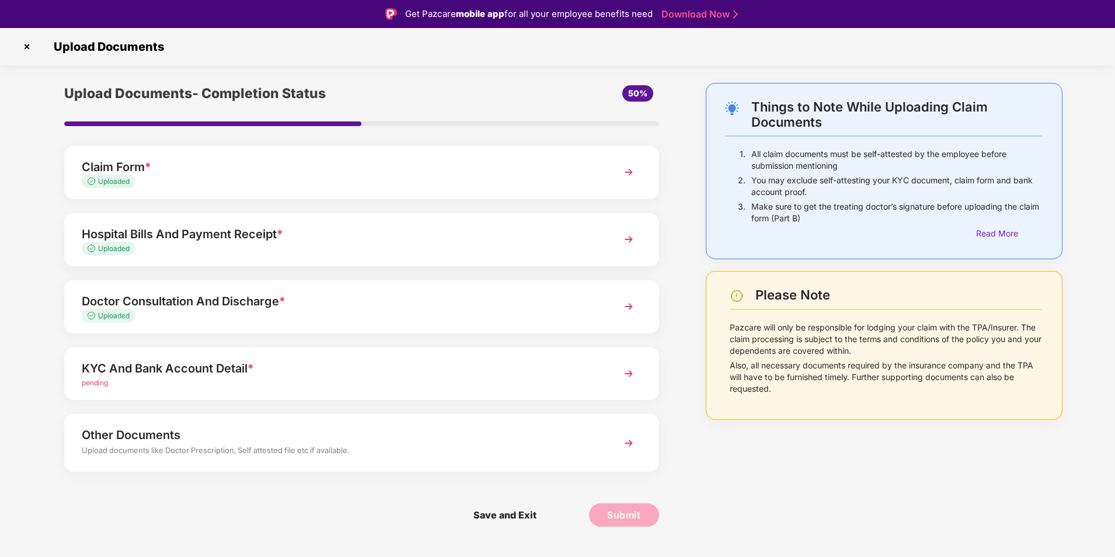
click at [123, 376] on div "KYC And Bank Account Detail *" at bounding box center [338, 368] width 513 height 19
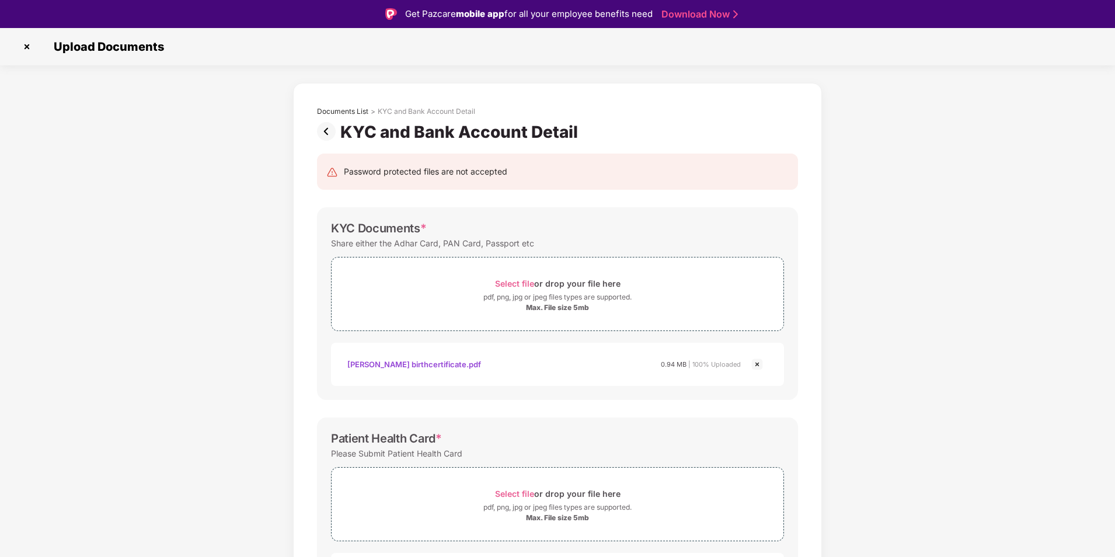
scroll to position [251, 0]
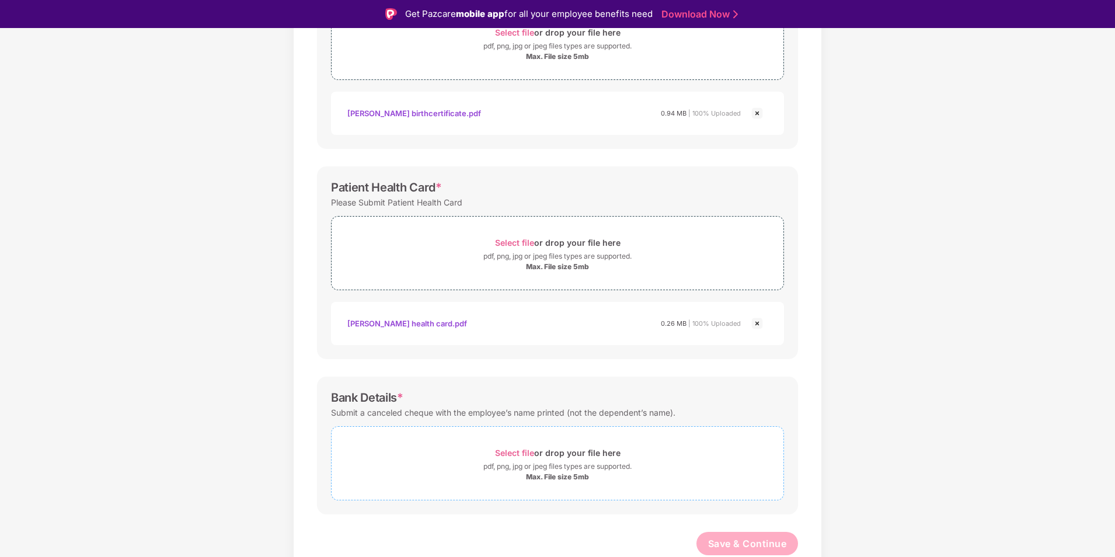
click at [566, 475] on div "Max. File size 5mb" at bounding box center [557, 476] width 63 height 9
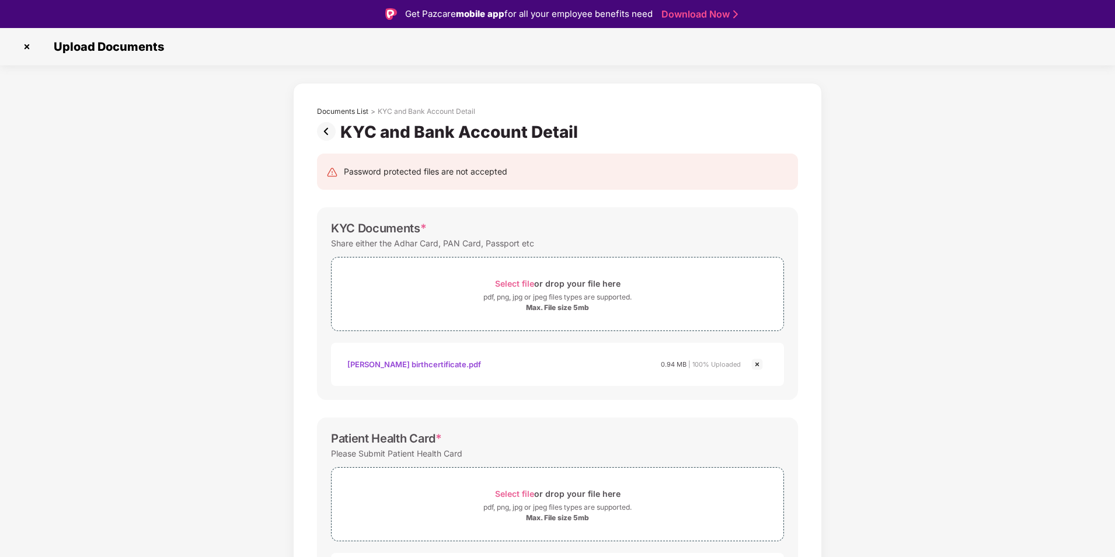
scroll to position [307, 0]
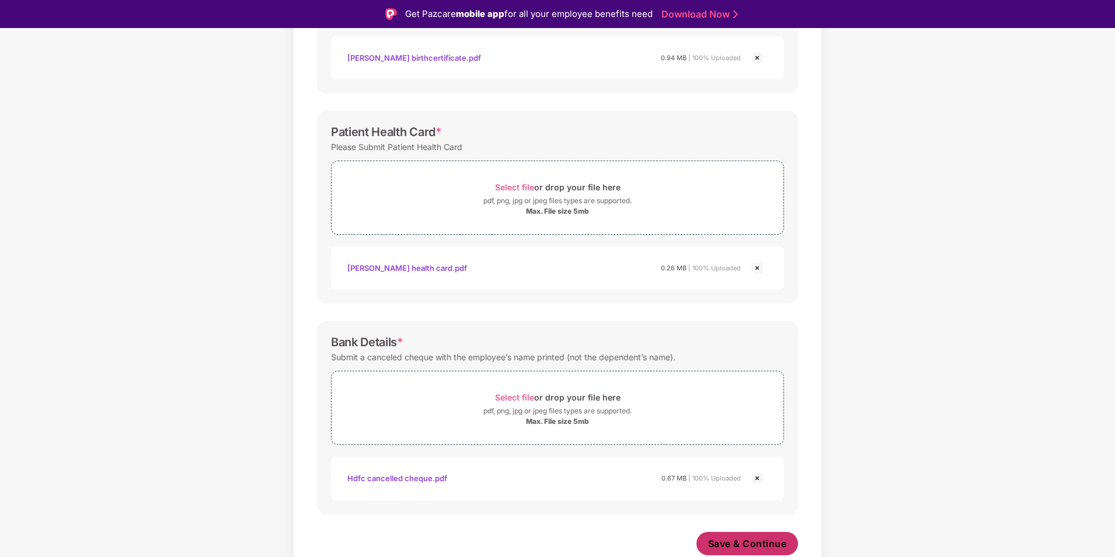
click at [757, 552] on button "Save & Continue" at bounding box center [748, 543] width 102 height 23
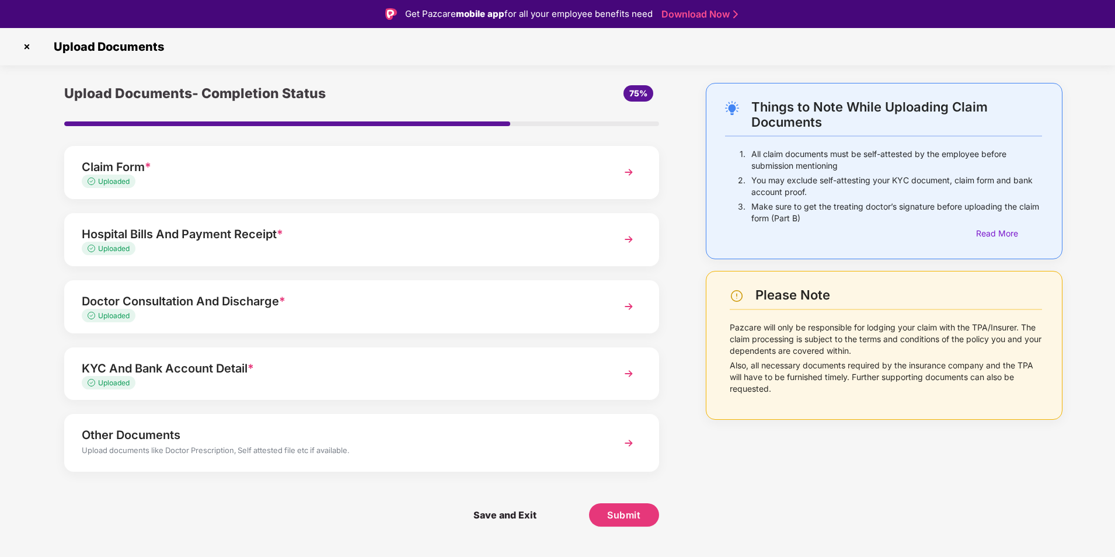
click at [23, 47] on img at bounding box center [27, 46] width 19 height 19
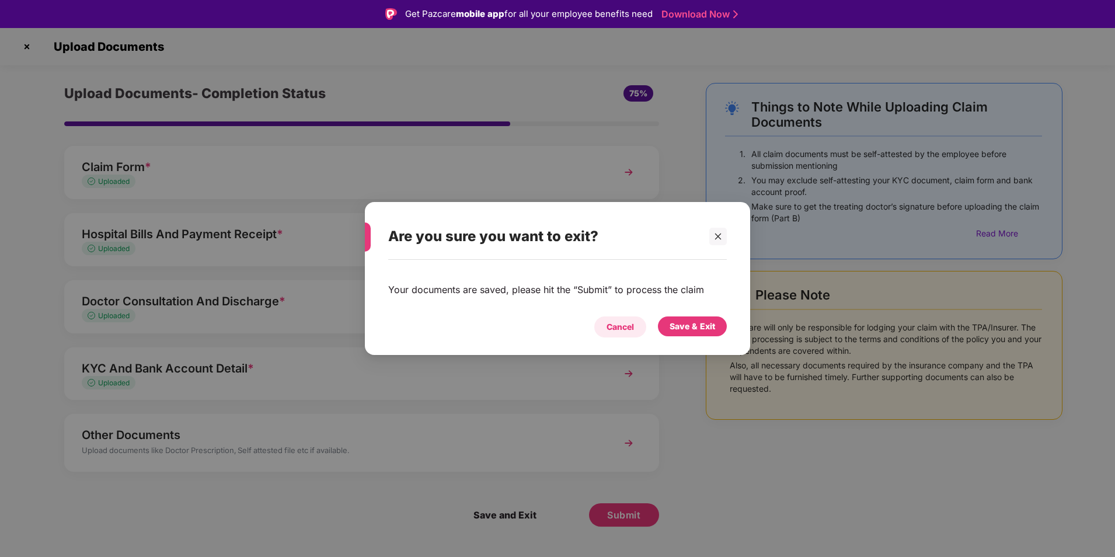
click at [635, 328] on div "Cancel" at bounding box center [620, 326] width 52 height 21
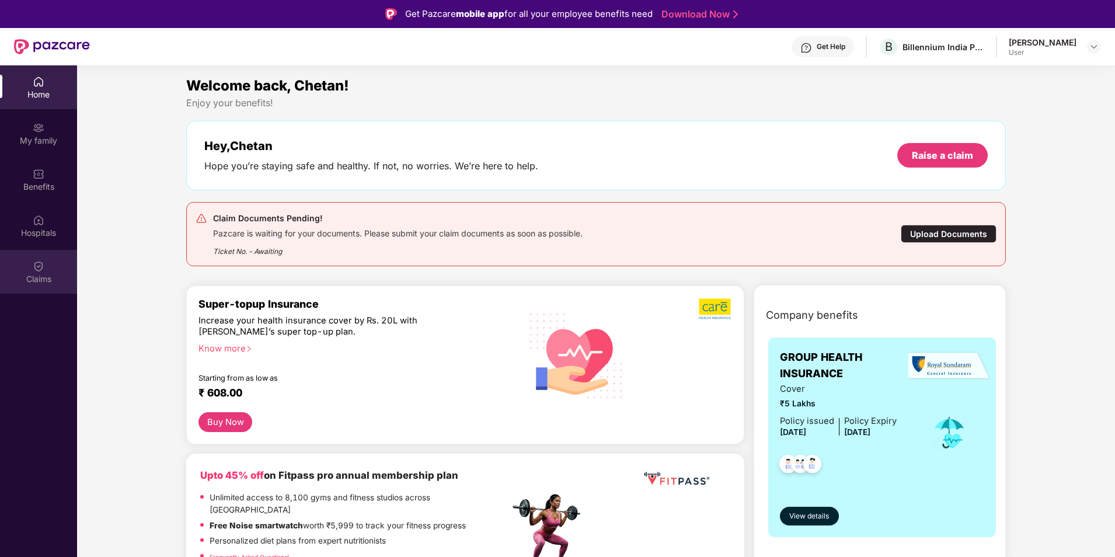
click at [40, 277] on div "Claims" at bounding box center [38, 279] width 77 height 12
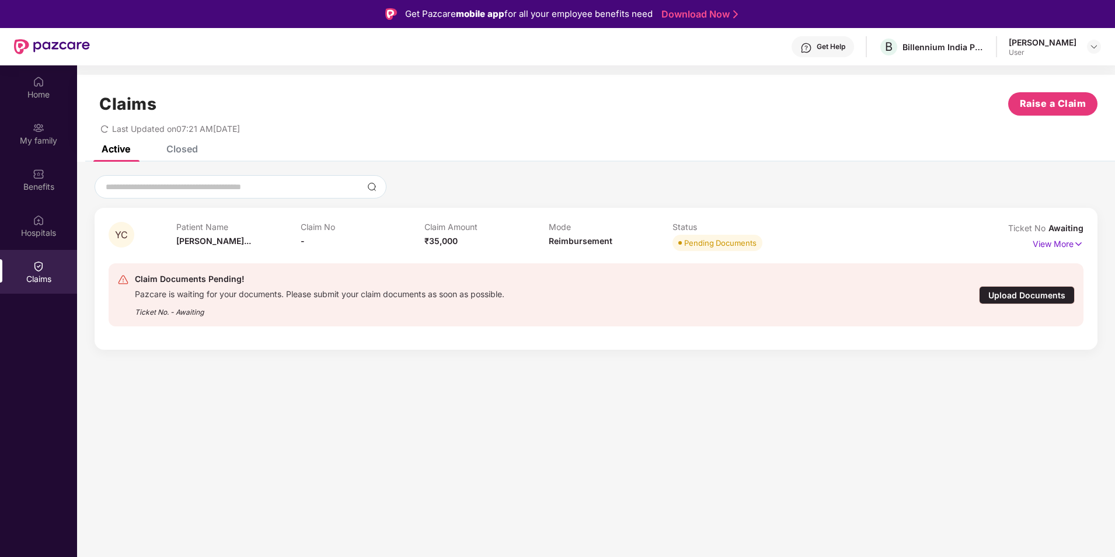
click at [1017, 295] on div "Upload Documents" at bounding box center [1027, 295] width 96 height 18
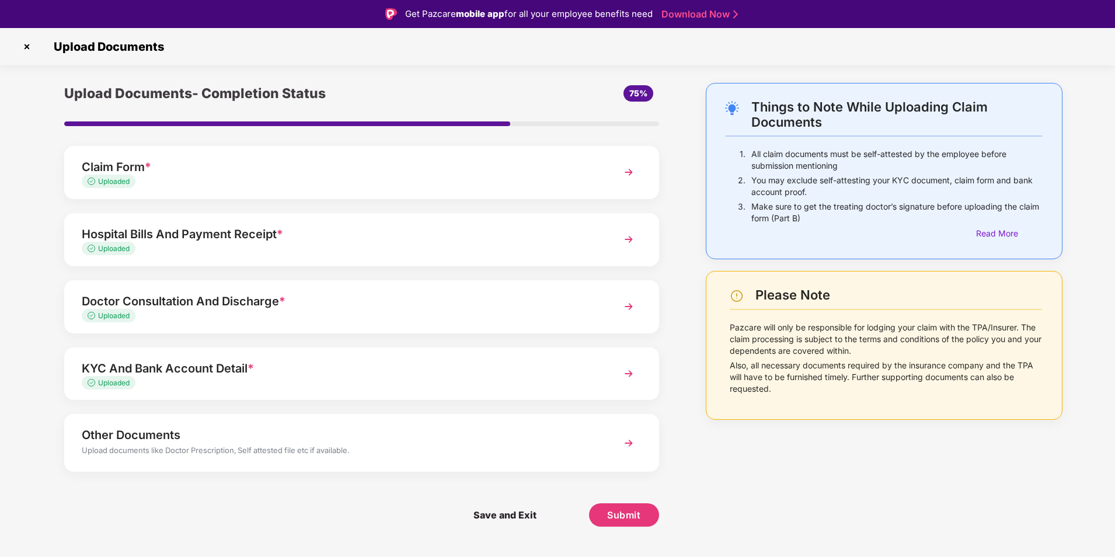
click at [150, 441] on div "Other Documents" at bounding box center [338, 435] width 513 height 19
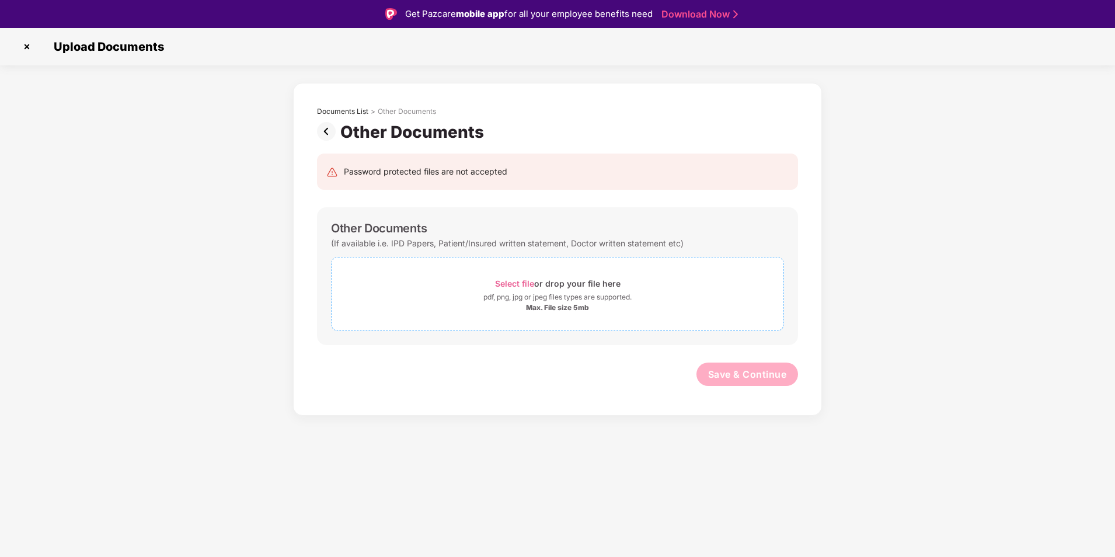
click at [520, 288] on span "Select file" at bounding box center [514, 284] width 39 height 10
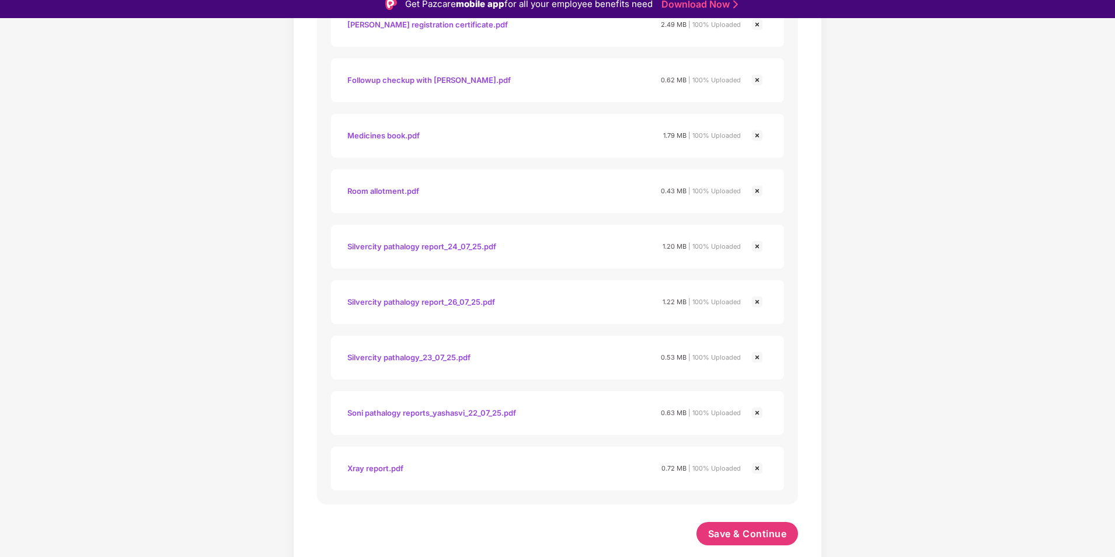
scroll to position [28, 0]
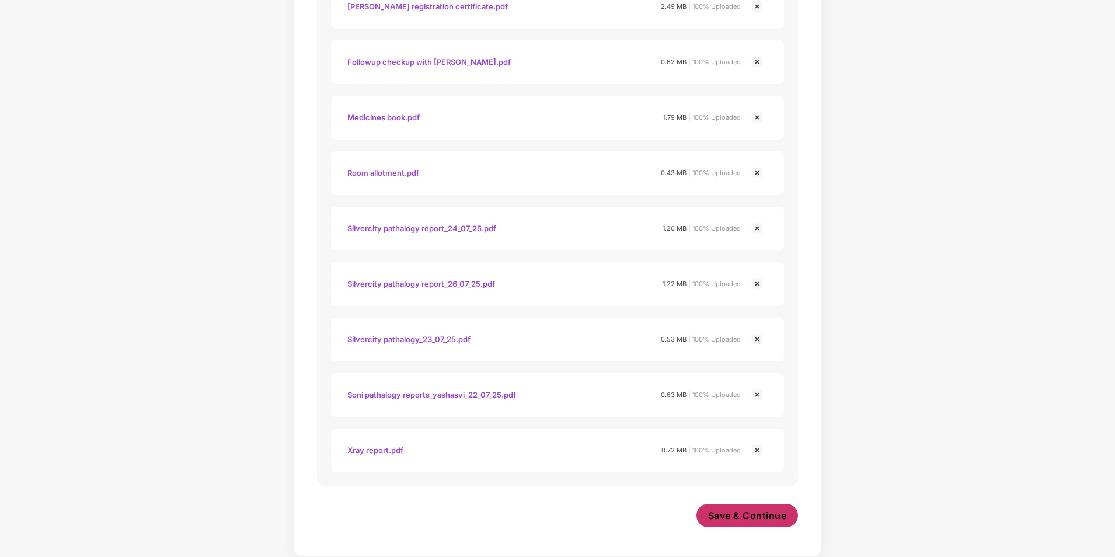
click at [718, 522] on span "Save & Continue" at bounding box center [747, 515] width 79 height 13
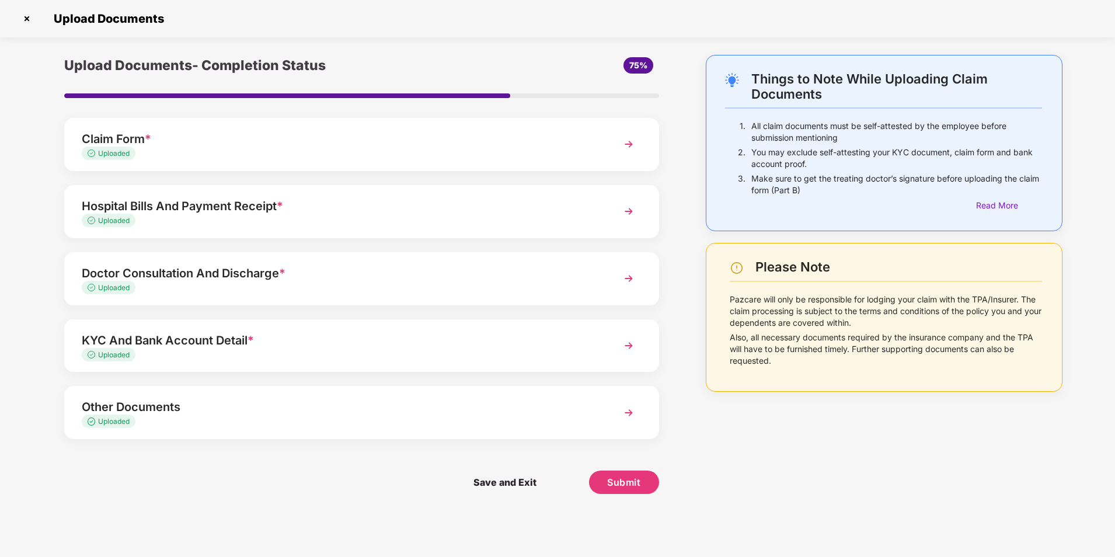
click at [184, 145] on div "Claim Form *" at bounding box center [338, 139] width 513 height 19
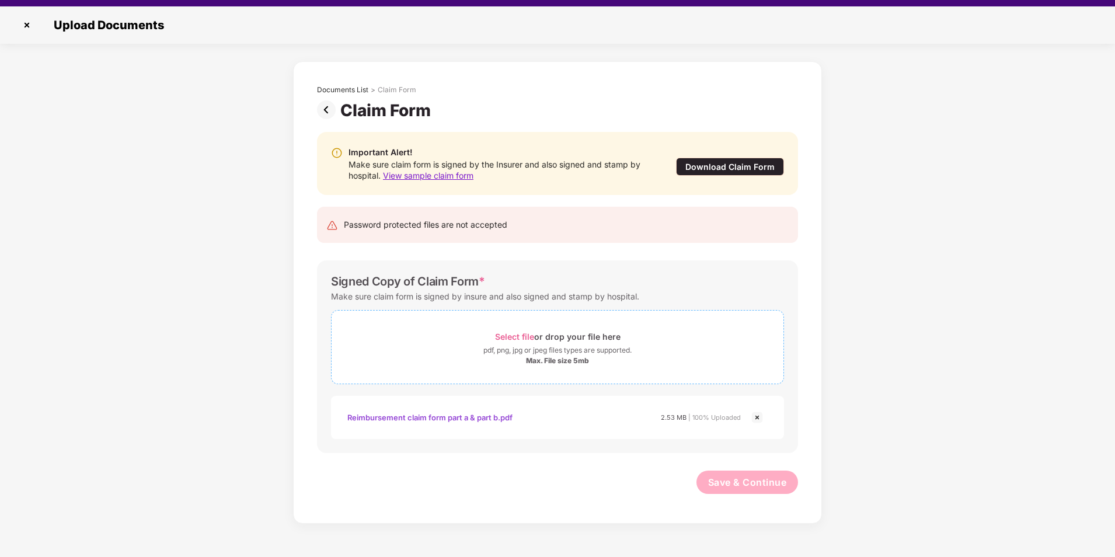
scroll to position [28, 0]
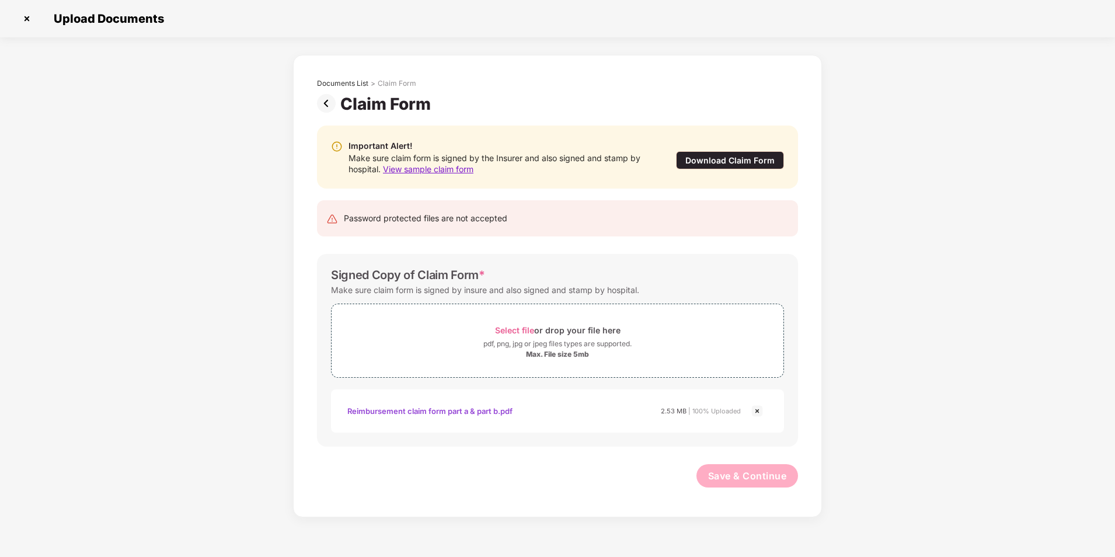
click at [23, 12] on img at bounding box center [27, 18] width 19 height 19
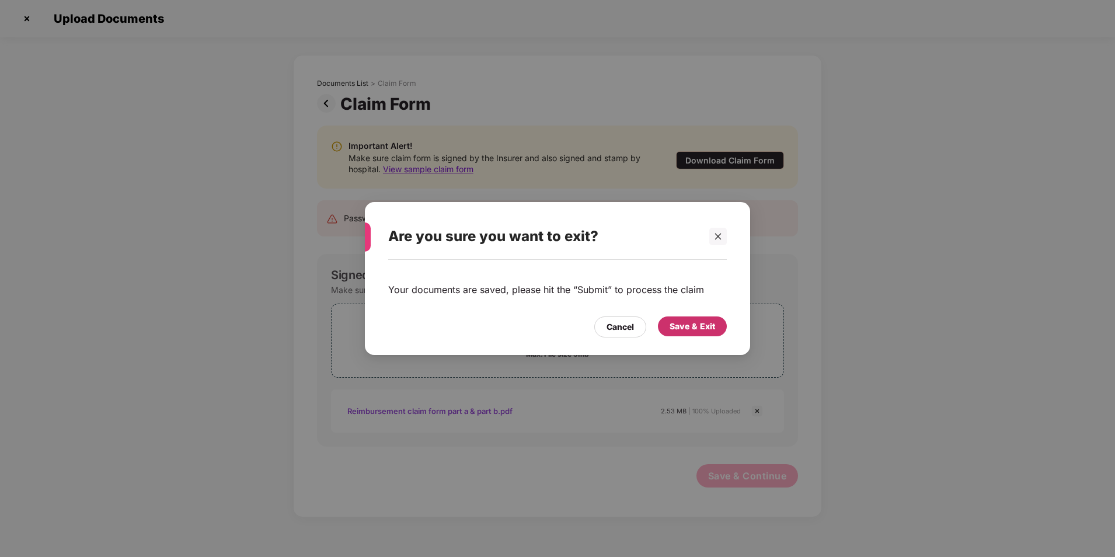
click at [686, 333] on div "Save & Exit" at bounding box center [692, 326] width 69 height 20
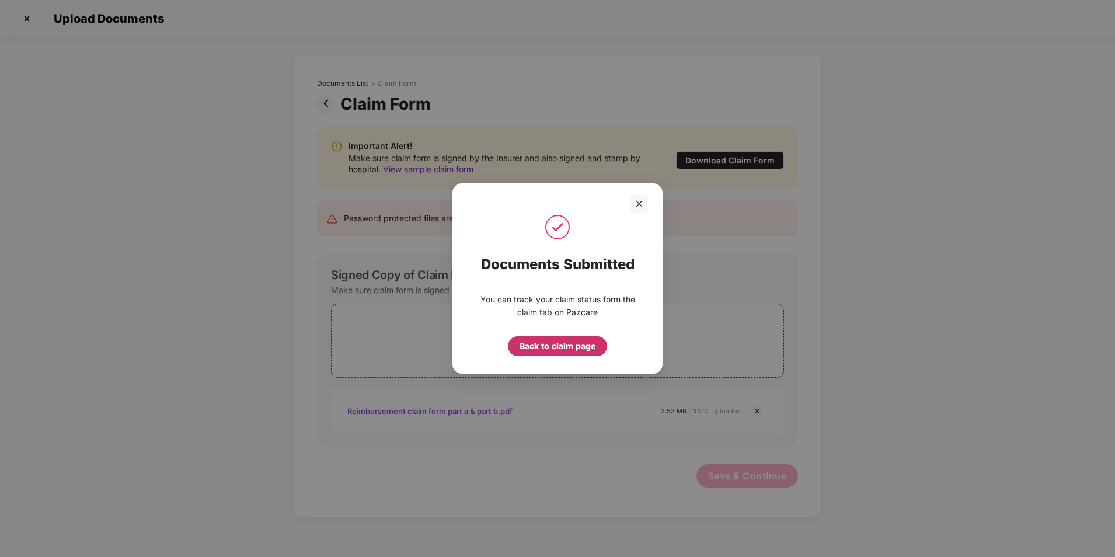
click at [523, 348] on div "Back to claim page" at bounding box center [558, 346] width 76 height 13
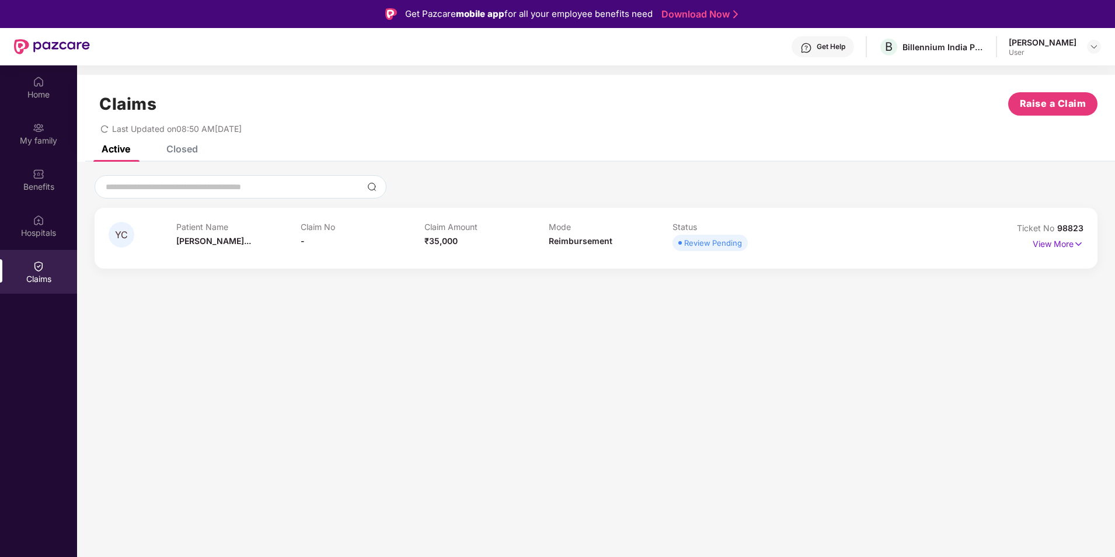
click at [723, 243] on div "Review Pending" at bounding box center [713, 243] width 58 height 12
click at [1042, 243] on p "View More" at bounding box center [1058, 243] width 51 height 16
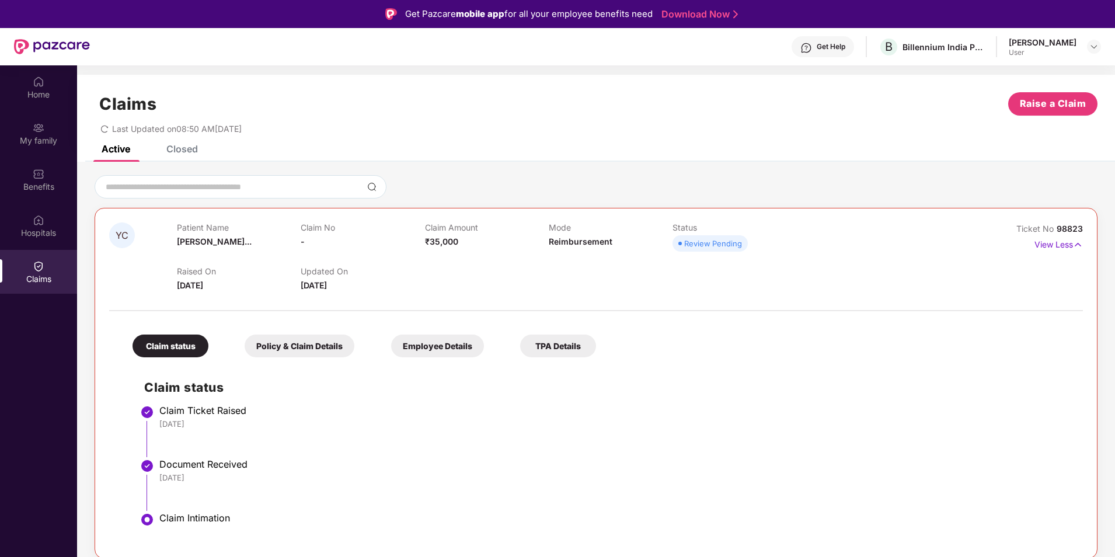
click at [187, 157] on div "Closed" at bounding box center [173, 149] width 49 height 26
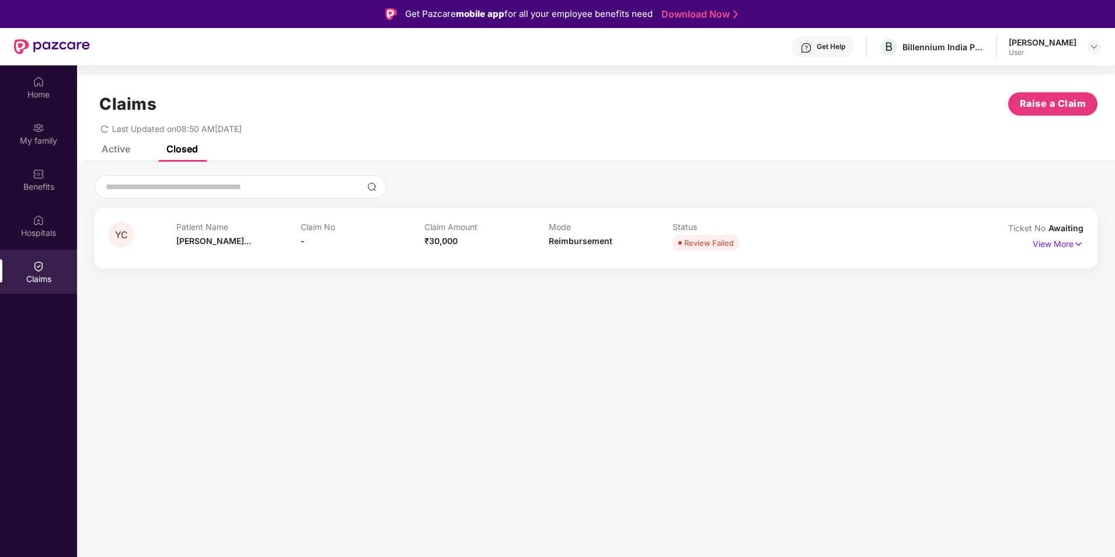
click at [124, 158] on div "Active" at bounding box center [107, 149] width 46 height 26
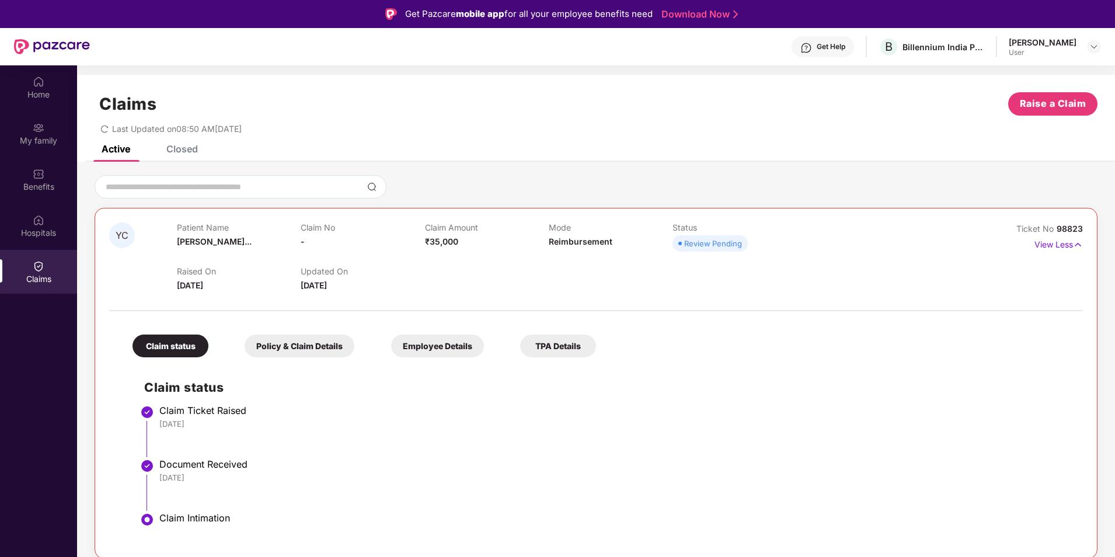
click at [187, 248] on div "Patient Name [PERSON_NAME]..." at bounding box center [239, 238] width 124 height 32
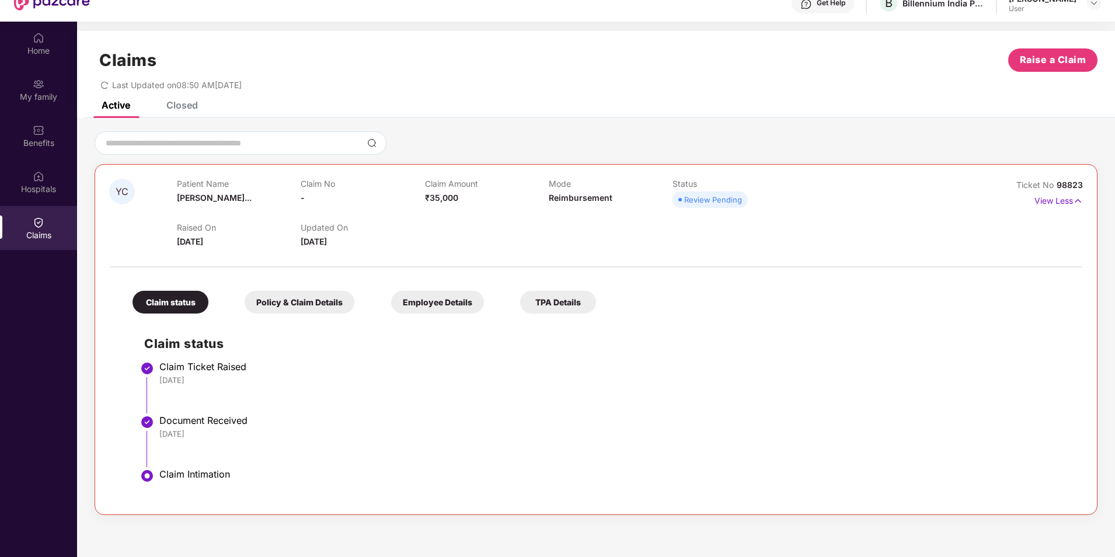
scroll to position [65, 0]
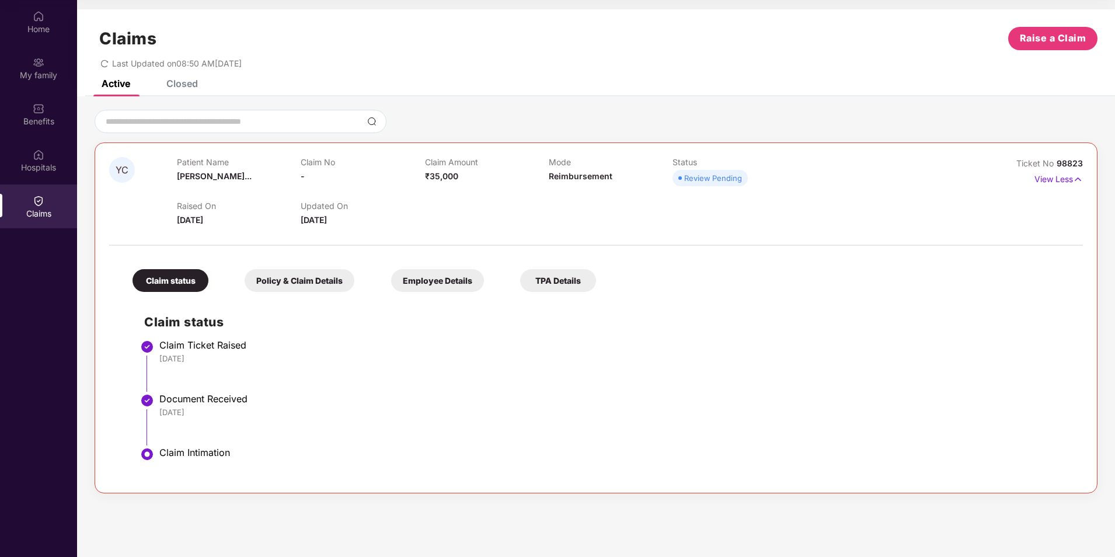
click at [289, 281] on div "Policy & Claim Details" at bounding box center [300, 280] width 110 height 23
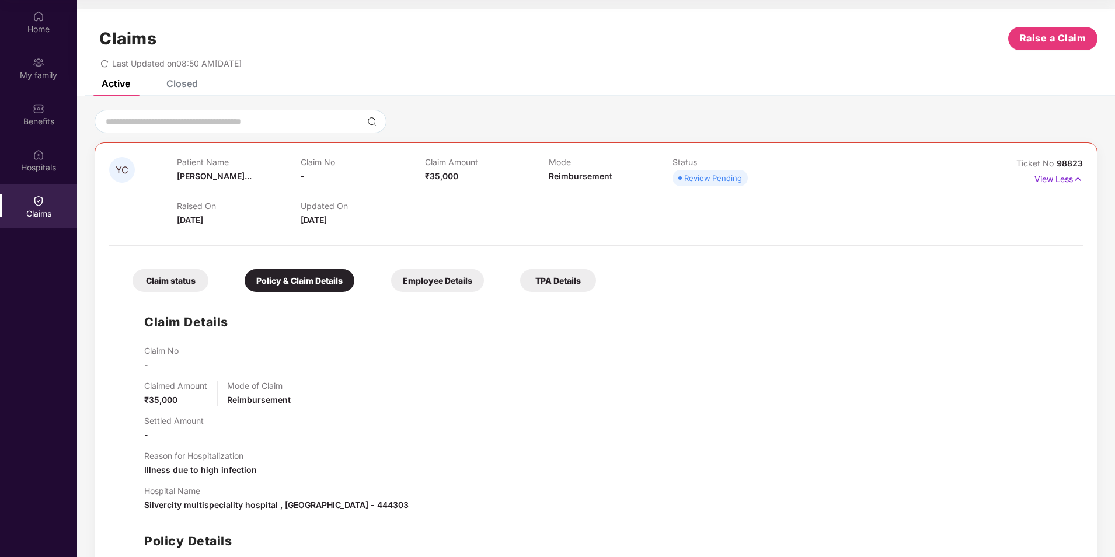
click at [407, 286] on div "Employee Details" at bounding box center [437, 280] width 93 height 23
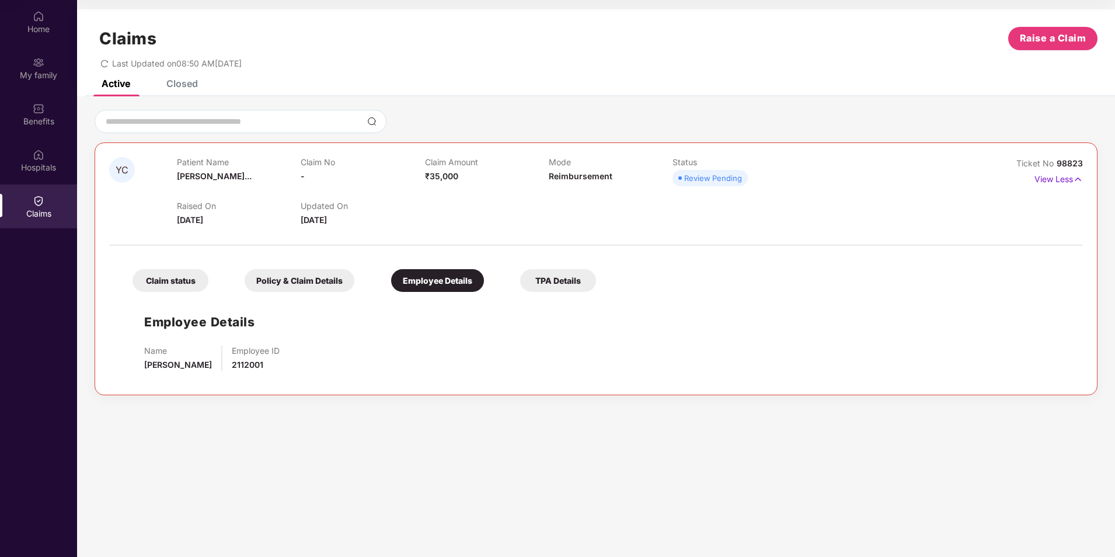
click at [573, 279] on div "TPA Details" at bounding box center [558, 280] width 76 height 23
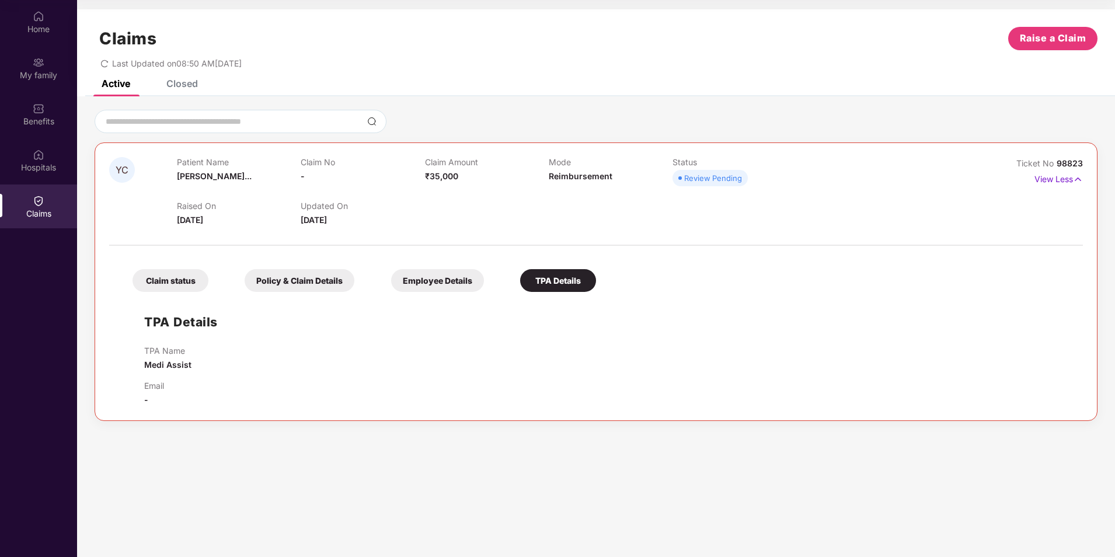
click at [723, 164] on p "Status" at bounding box center [735, 162] width 124 height 10
click at [176, 85] on div "Closed" at bounding box center [182, 84] width 32 height 12
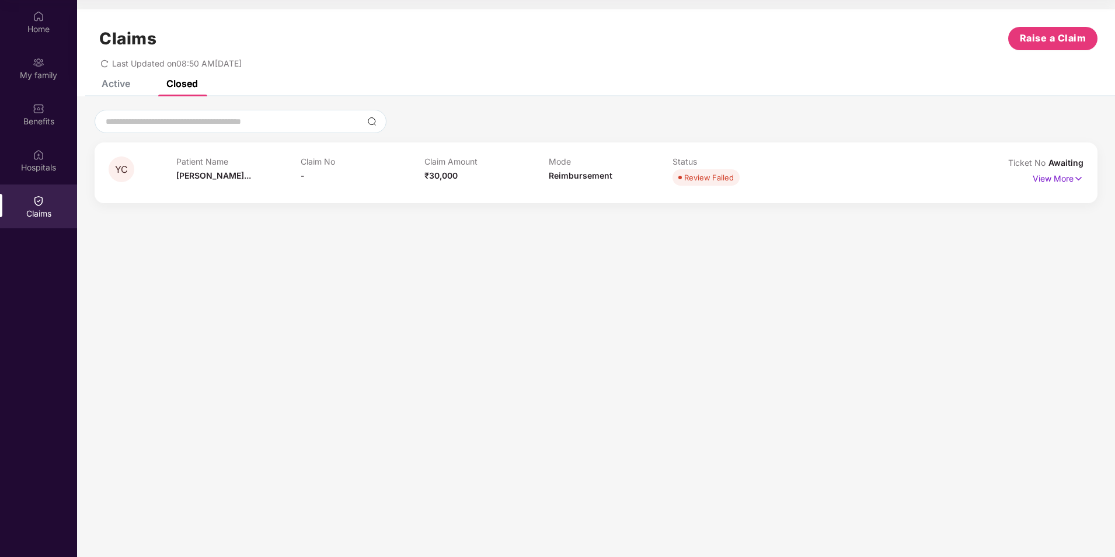
click at [48, 198] on div "Claims" at bounding box center [38, 207] width 77 height 44
click at [224, 172] on span "[PERSON_NAME]..." at bounding box center [213, 176] width 75 height 10
click at [126, 172] on span "YC" at bounding box center [121, 170] width 13 height 10
click at [1034, 179] on p "View More" at bounding box center [1058, 177] width 51 height 16
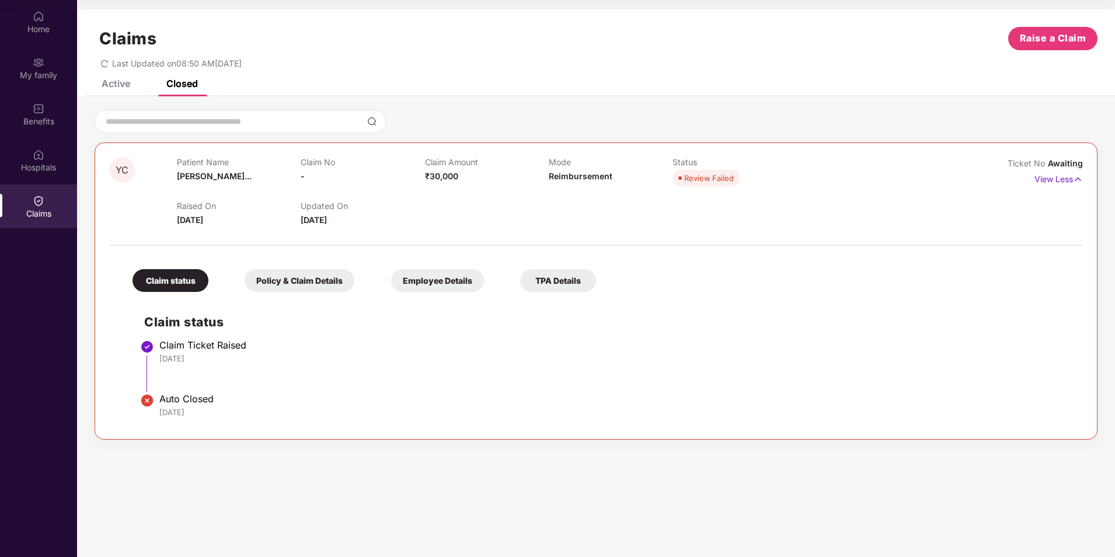
click at [123, 69] on div "Claims Raise a Claim Last Updated on 08:50 AM[DATE]" at bounding box center [596, 44] width 1038 height 71
click at [116, 78] on div "Claims Raise a Claim Last Updated on 08:50 AM[DATE]" at bounding box center [596, 44] width 1038 height 71
click at [118, 91] on div "Active" at bounding box center [107, 84] width 46 height 26
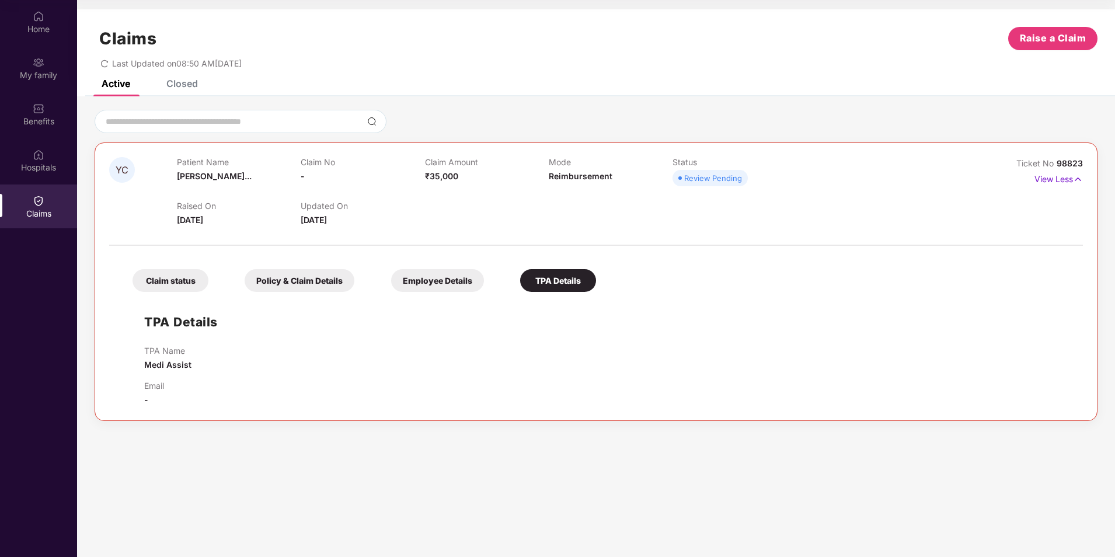
click at [327, 281] on div "Policy & Claim Details" at bounding box center [300, 280] width 110 height 23
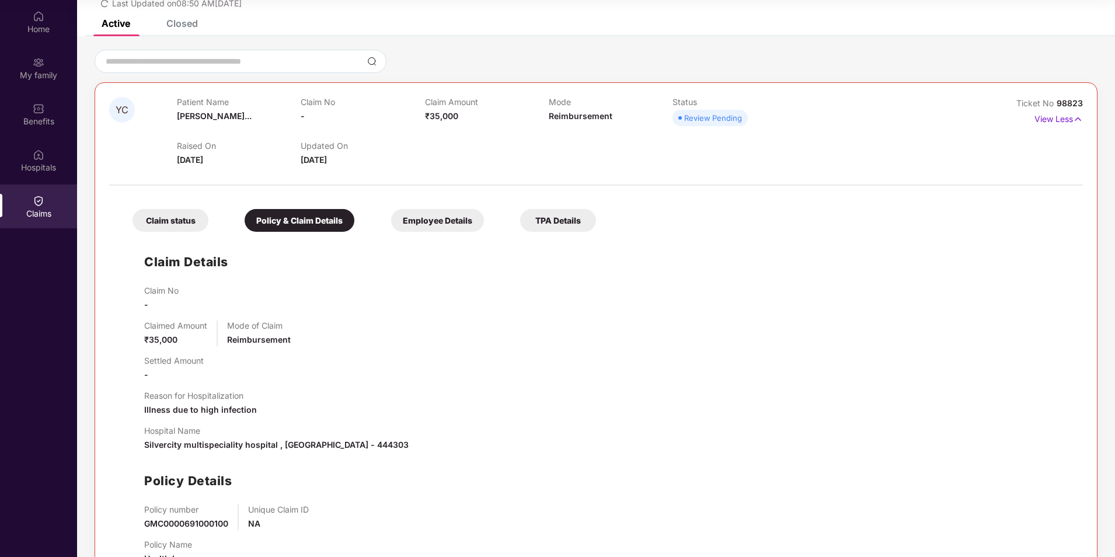
scroll to position [104, 0]
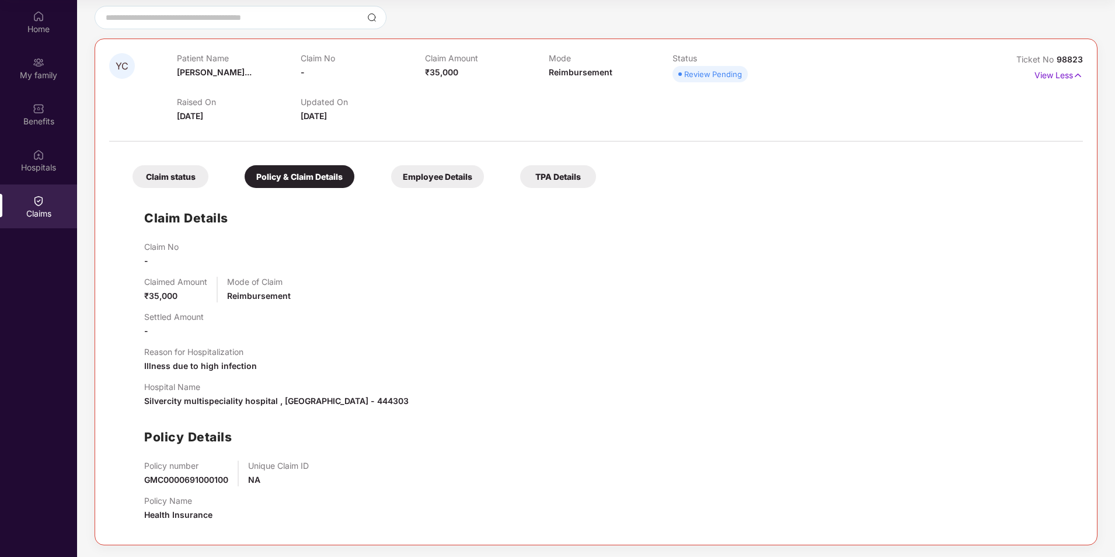
click at [166, 173] on div "Claim status" at bounding box center [171, 176] width 76 height 23
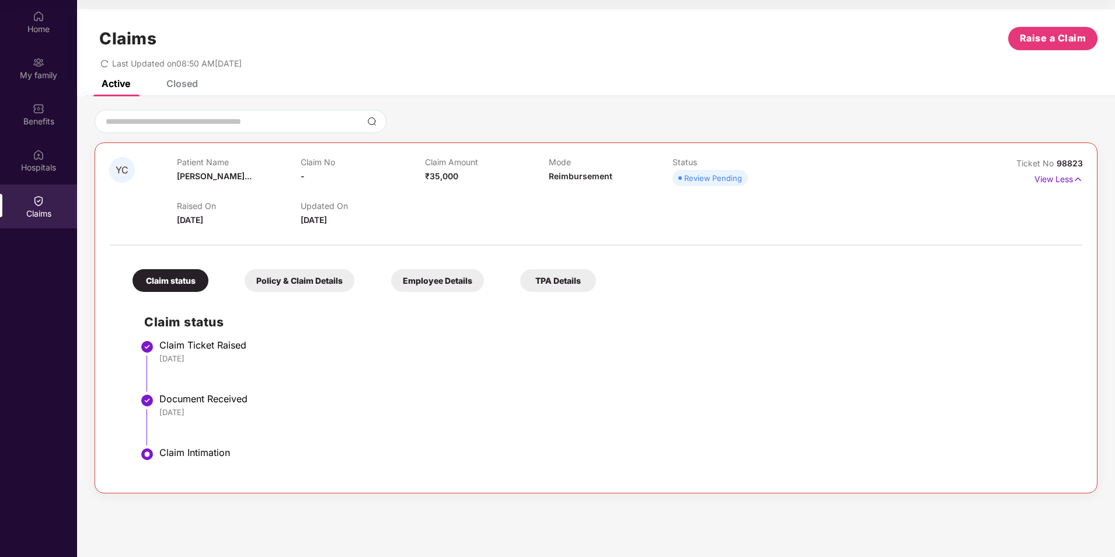
scroll to position [0, 0]
click at [436, 284] on div "Employee Details" at bounding box center [437, 280] width 93 height 23
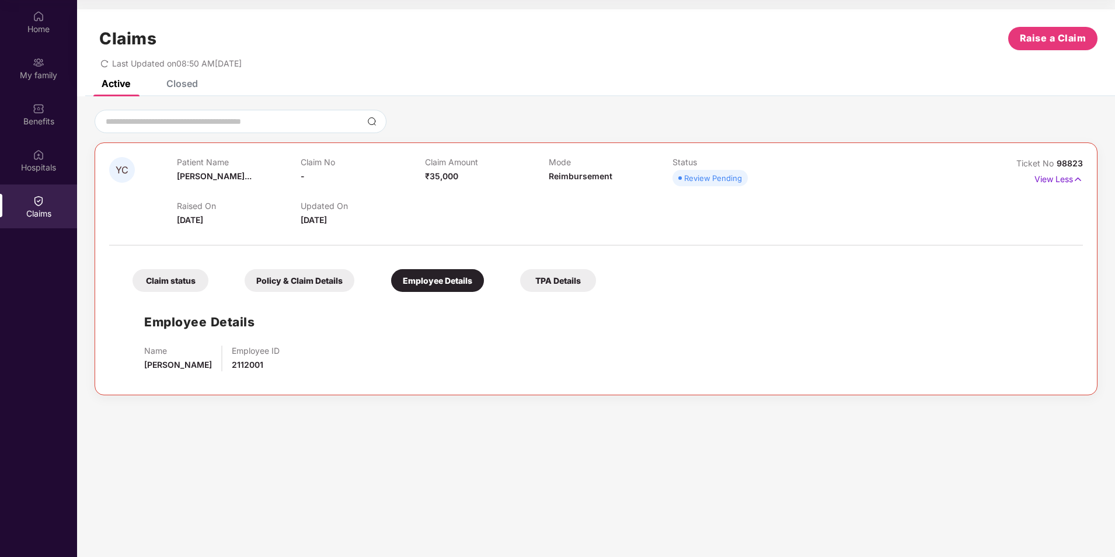
click at [571, 284] on div "TPA Details" at bounding box center [558, 280] width 76 height 23
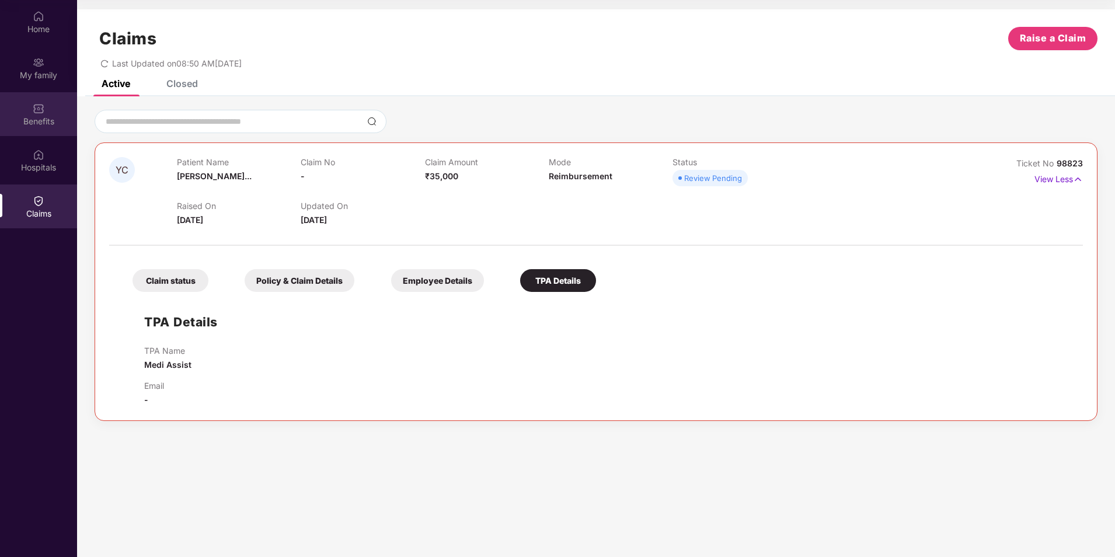
click at [36, 111] on img at bounding box center [39, 109] width 12 height 12
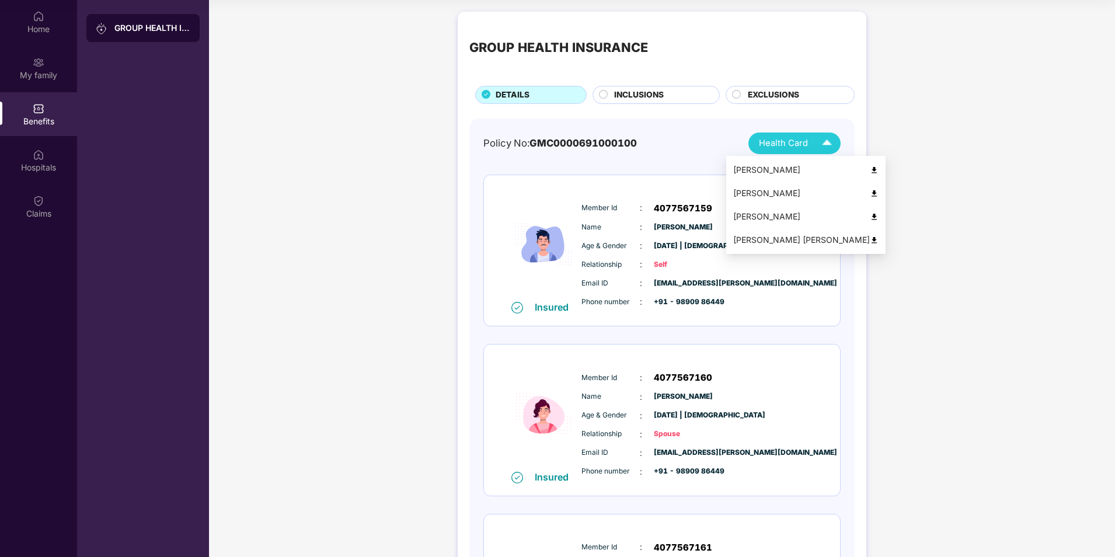
click at [823, 139] on img at bounding box center [827, 143] width 20 height 20
click at [870, 192] on img at bounding box center [874, 193] width 9 height 9
click at [794, 140] on span "Health Card" at bounding box center [783, 143] width 49 height 13
click at [870, 168] on img at bounding box center [874, 170] width 9 height 9
click at [767, 140] on span "Health Card" at bounding box center [783, 143] width 49 height 13
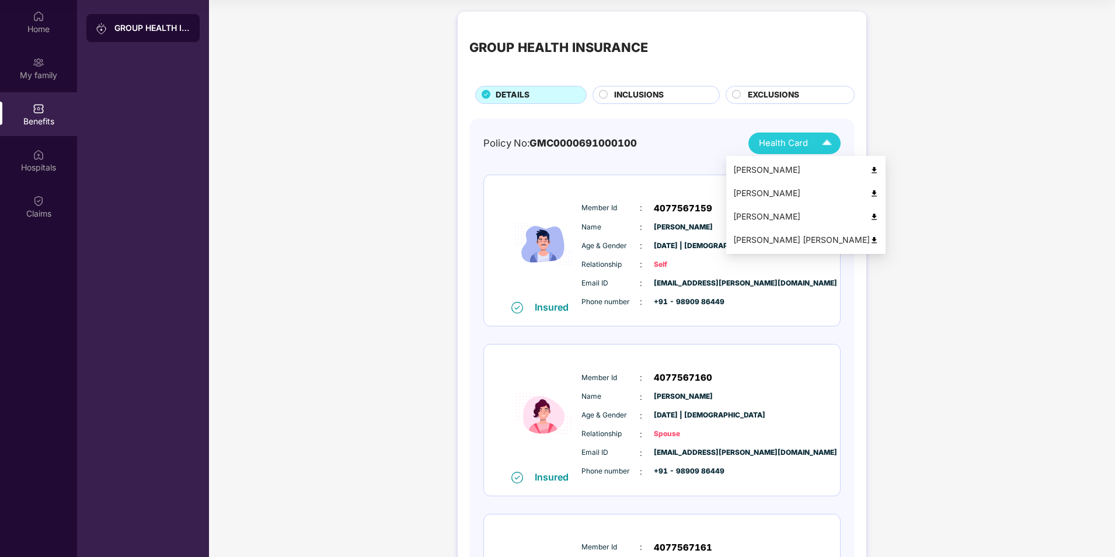
click at [870, 218] on img at bounding box center [874, 217] width 9 height 9
click at [787, 147] on span "Health Card" at bounding box center [783, 143] width 49 height 13
click at [870, 240] on img at bounding box center [874, 240] width 9 height 9
click at [681, 99] on div "INCLUSIONS" at bounding box center [660, 96] width 105 height 15
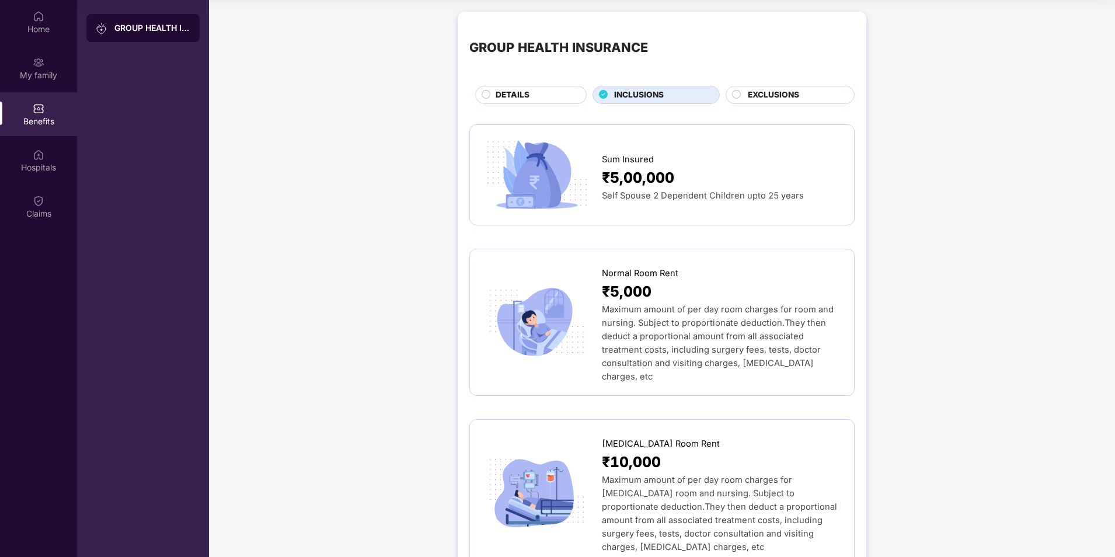
click at [747, 102] on div "EXCLUSIONS" at bounding box center [795, 96] width 106 height 15
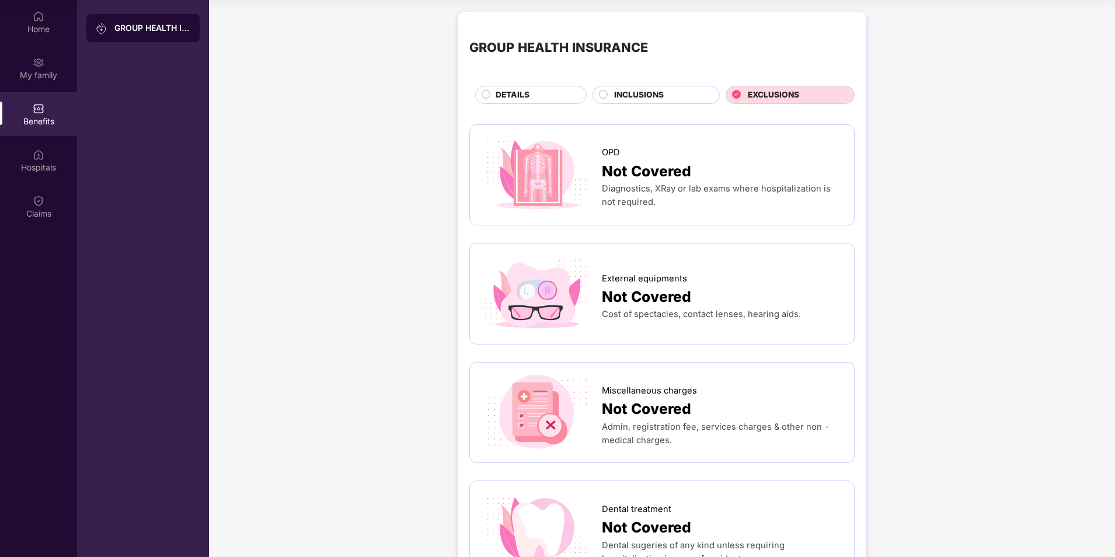
scroll to position [553, 0]
